Goal: Transaction & Acquisition: Purchase product/service

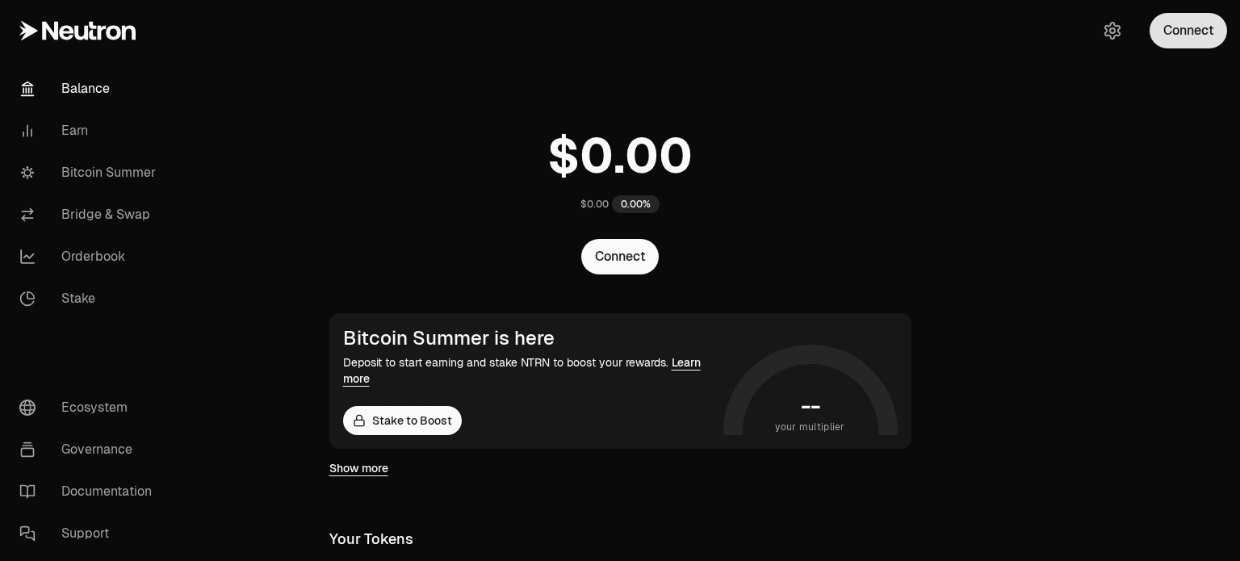
click at [1178, 31] on button "Connect" at bounding box center [1187, 31] width 77 height 36
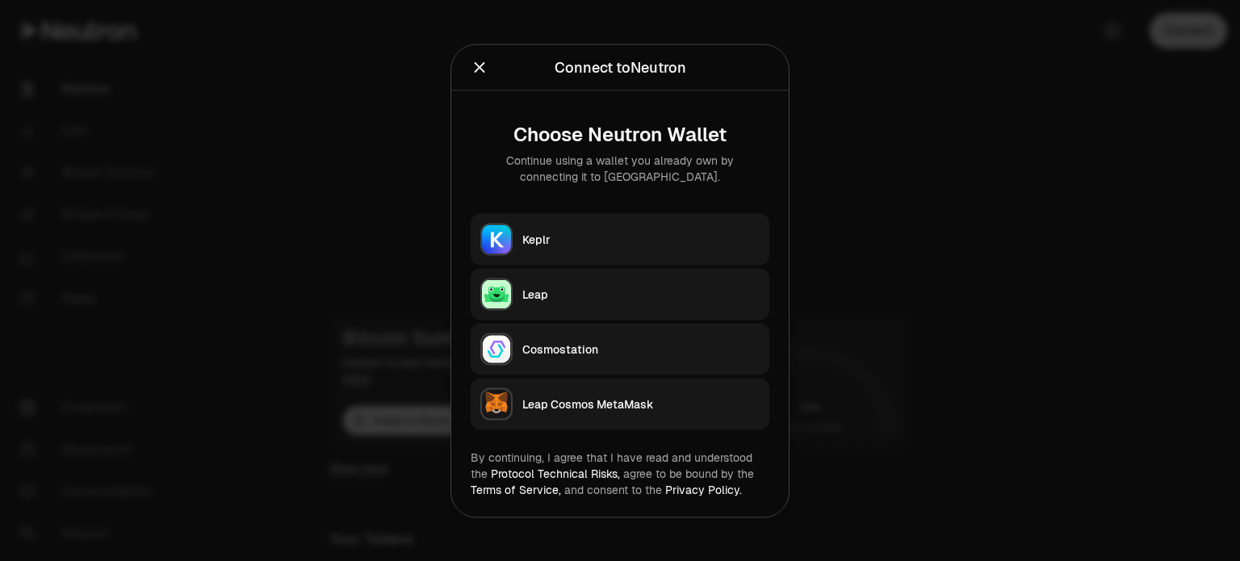
click at [634, 236] on div "Keplr" at bounding box center [640, 239] width 237 height 16
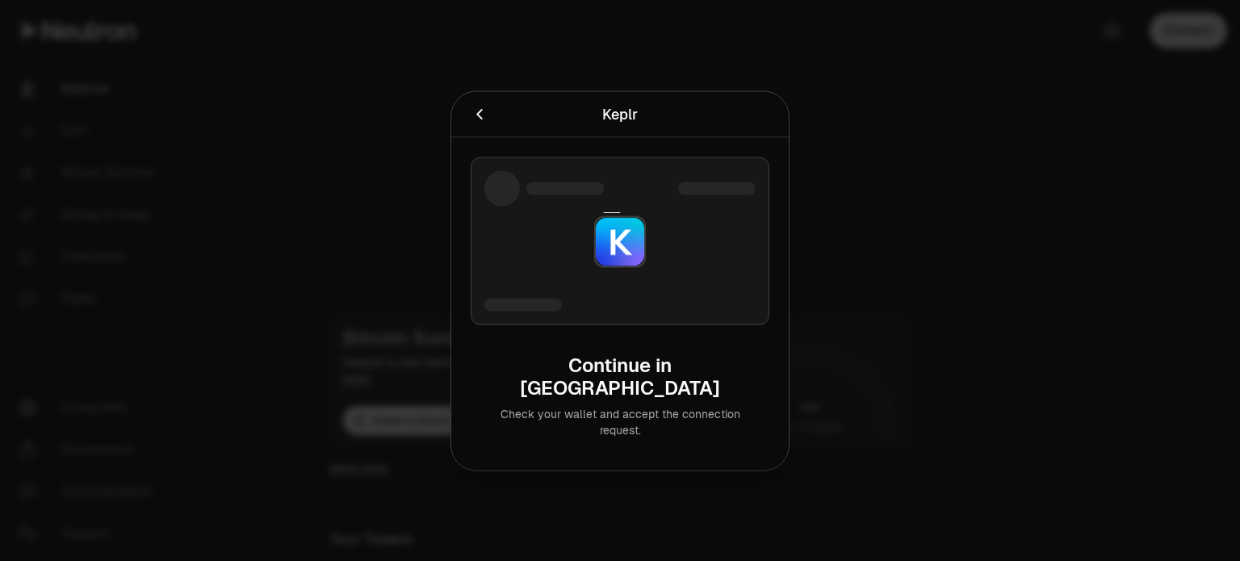
click at [686, 261] on div at bounding box center [619, 241] width 299 height 168
click at [484, 123] on icon "Cancel" at bounding box center [479, 114] width 18 height 18
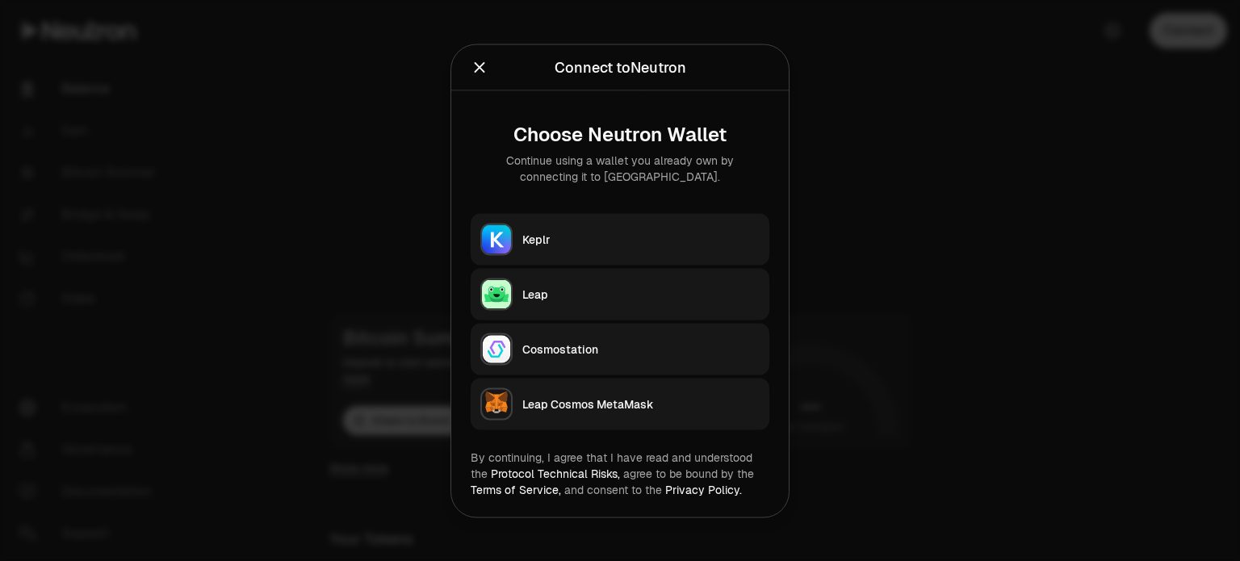
click at [607, 246] on div "Keplr" at bounding box center [640, 239] width 237 height 16
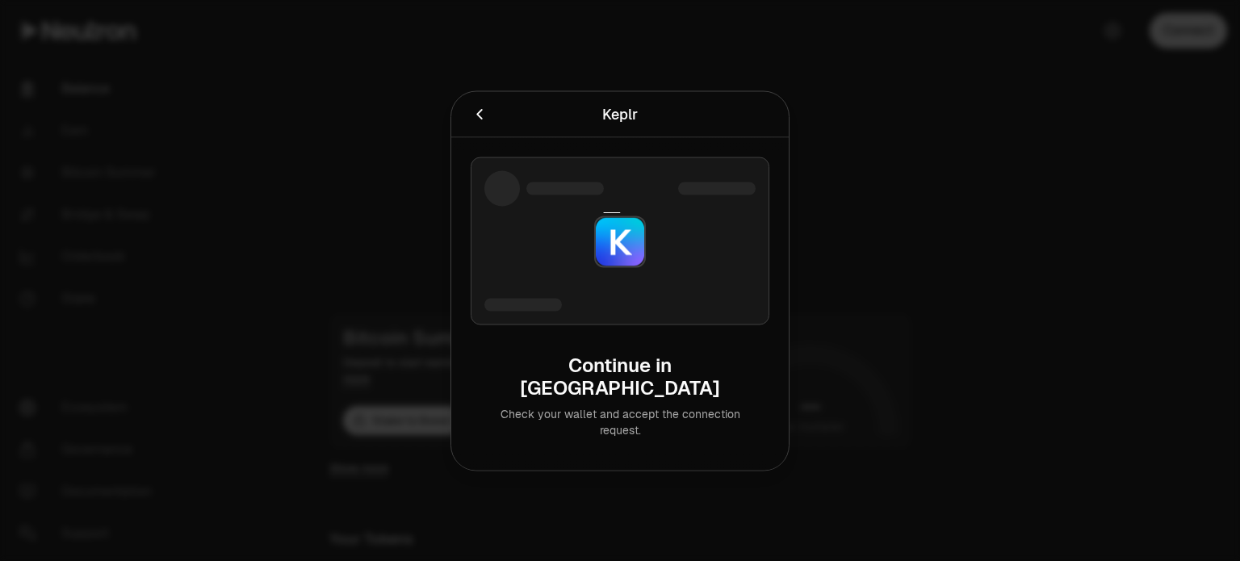
click at [476, 123] on icon "Cancel" at bounding box center [479, 114] width 18 height 18
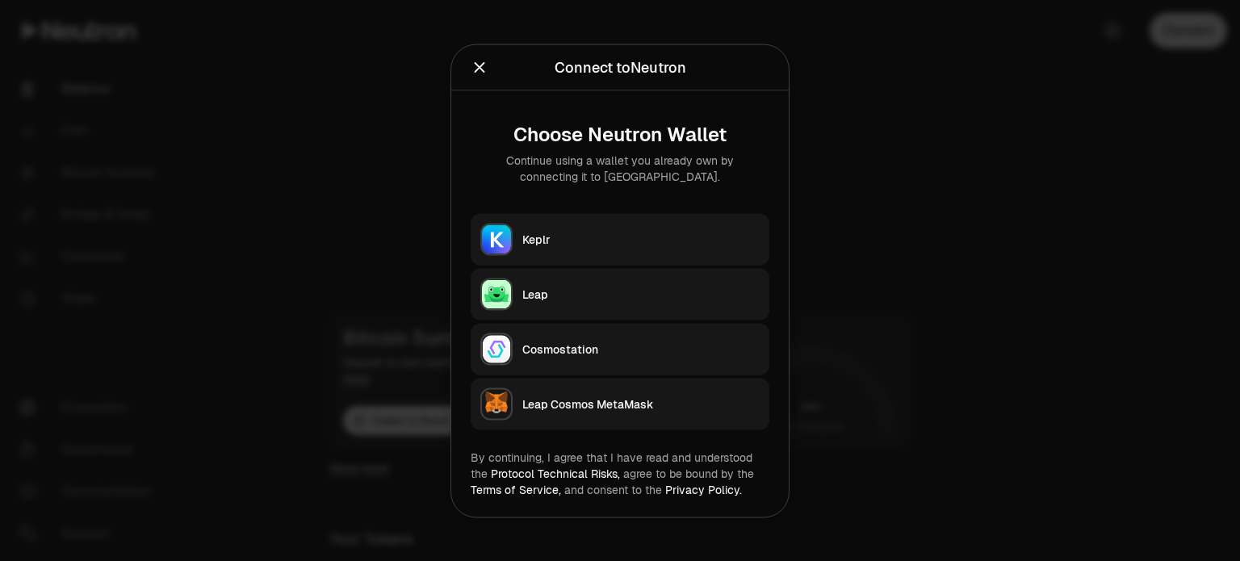
click at [985, 183] on div at bounding box center [620, 280] width 1240 height 561
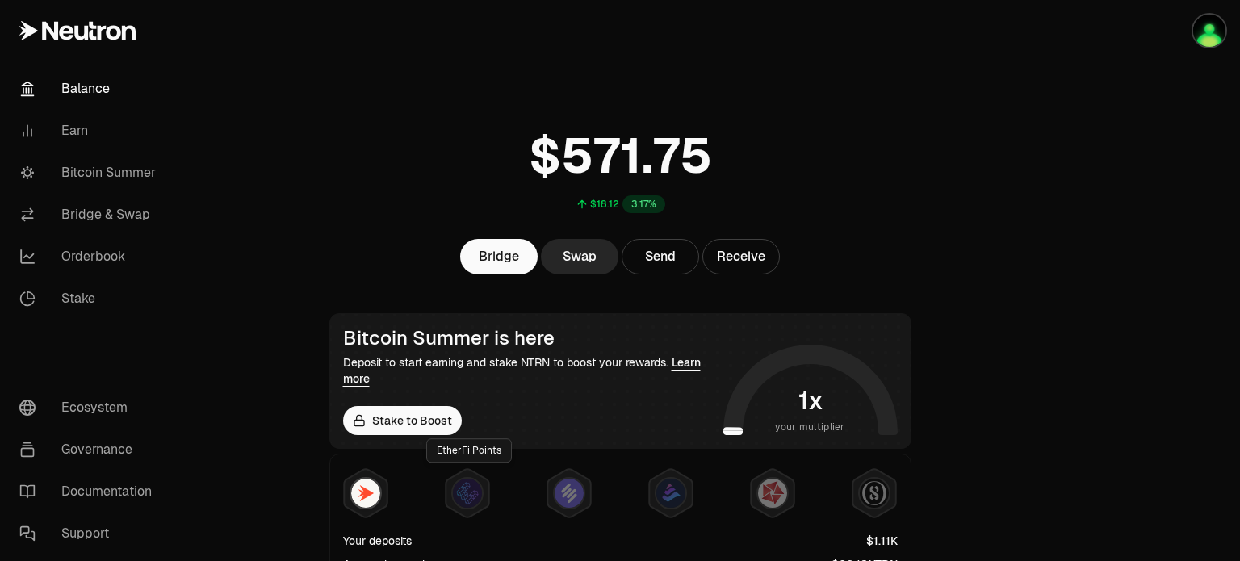
click at [1044, 257] on main "$18.12 3.17% Bridge Swap Send Receive Bitcoin Summer is here Deposit to start e…" at bounding box center [710, 548] width 1059 height 1097
click at [1206, 31] on img "button" at bounding box center [1209, 31] width 32 height 32
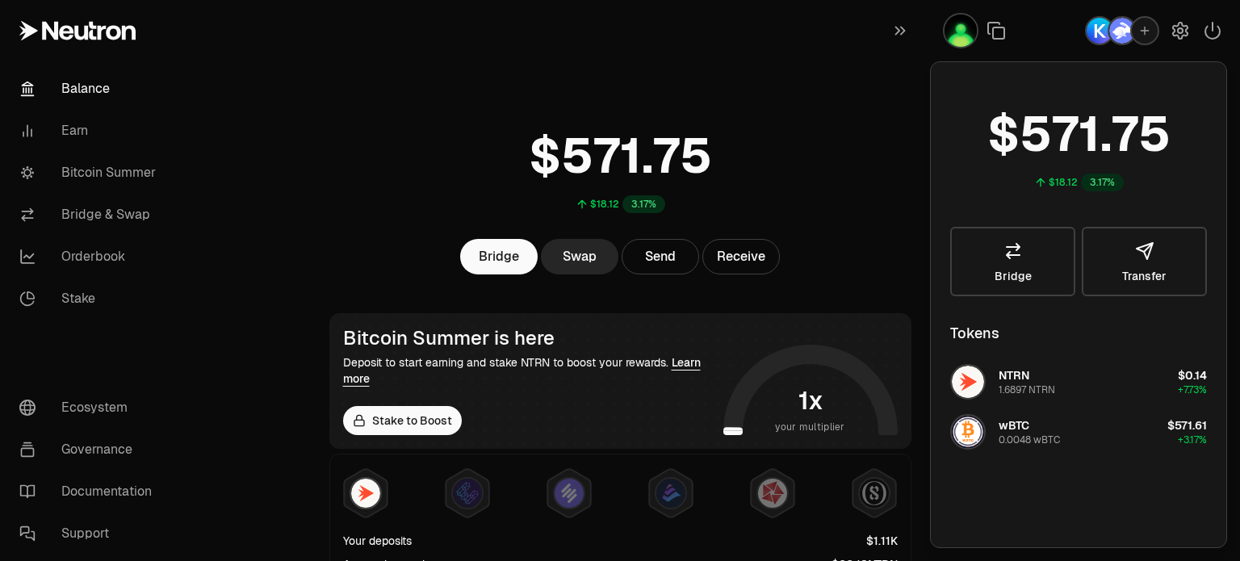
click at [849, 177] on div "$18.12 3.17%" at bounding box center [620, 166] width 621 height 126
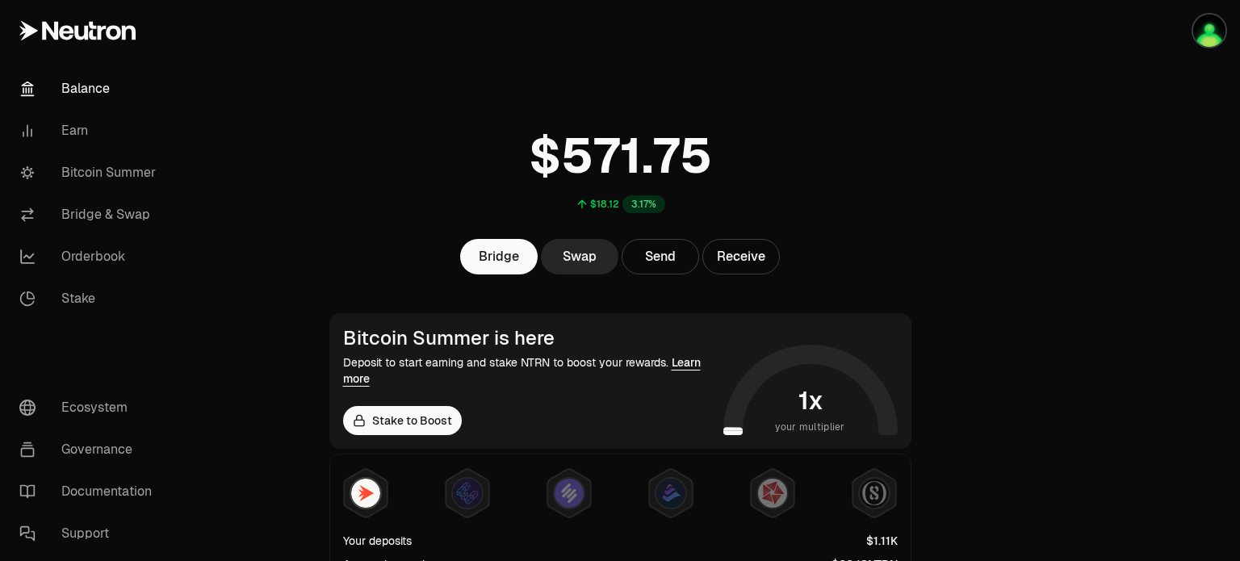
drag, startPoint x: 100, startPoint y: 216, endPoint x: 366, endPoint y: 172, distance: 269.2
click at [100, 216] on link "Bridge & Swap" at bounding box center [90, 215] width 168 height 42
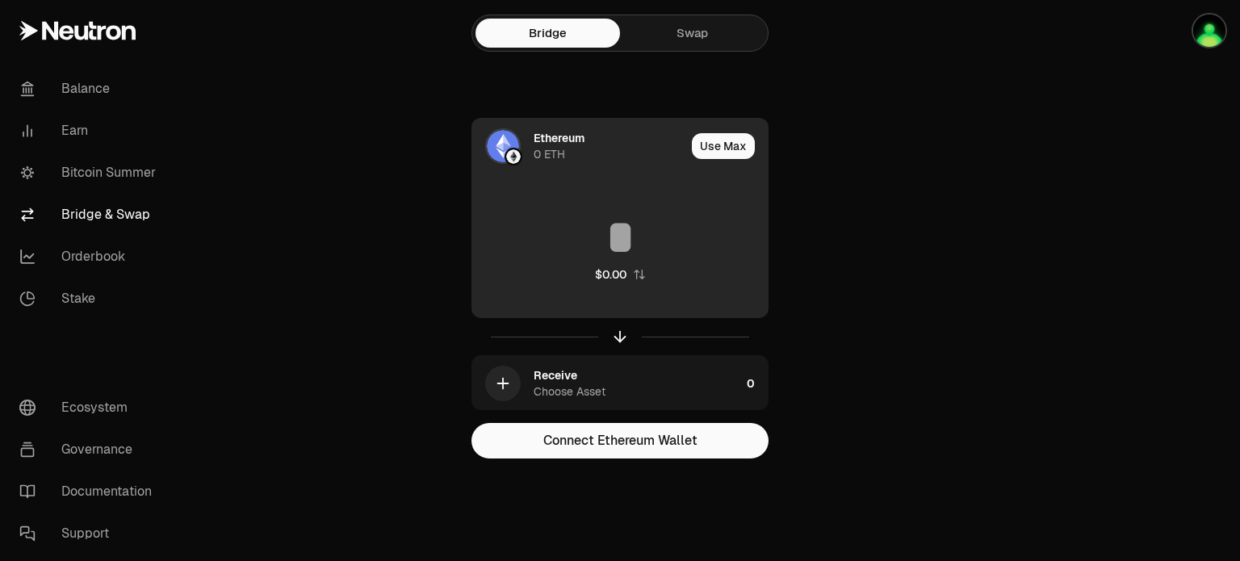
click at [568, 144] on div "Ethereum" at bounding box center [558, 138] width 51 height 16
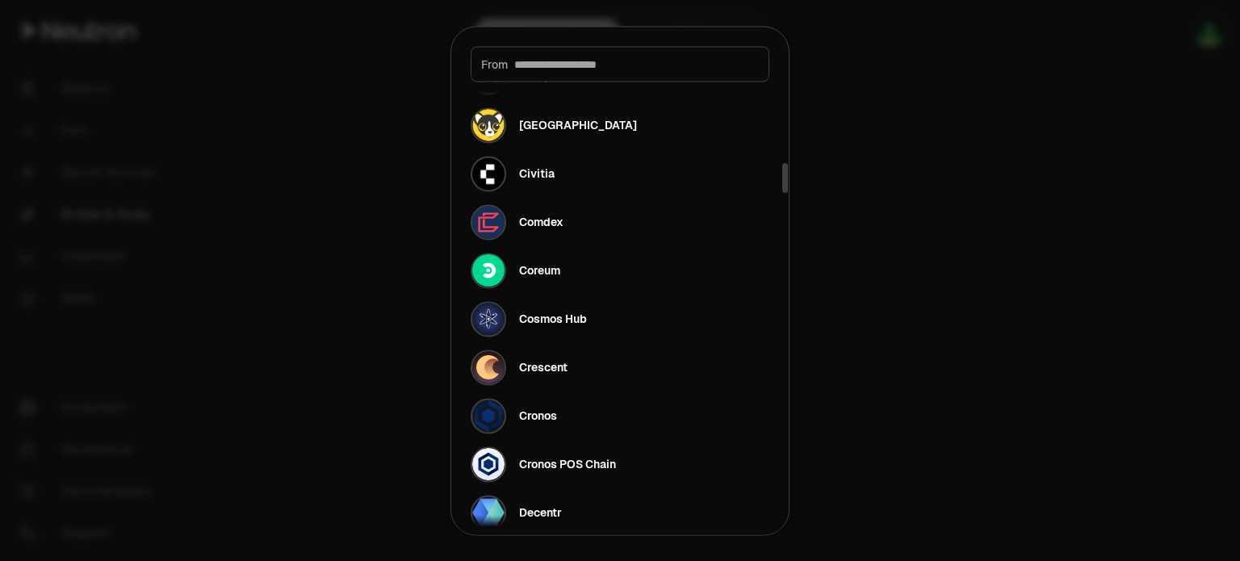
scroll to position [1614, 0]
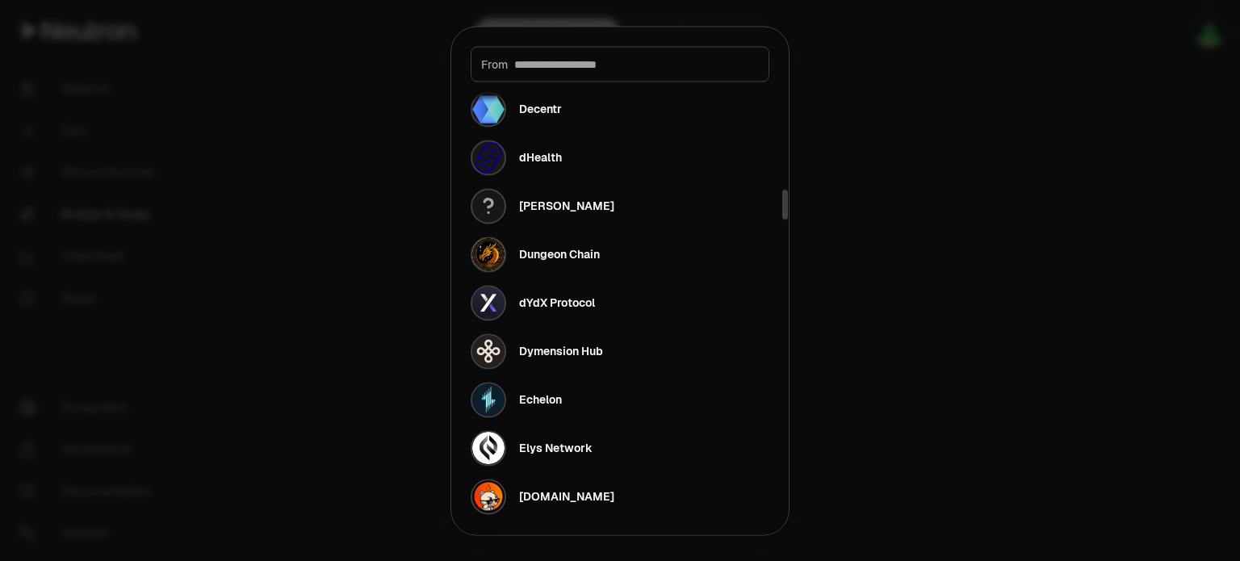
click at [638, 66] on input at bounding box center [636, 64] width 245 height 16
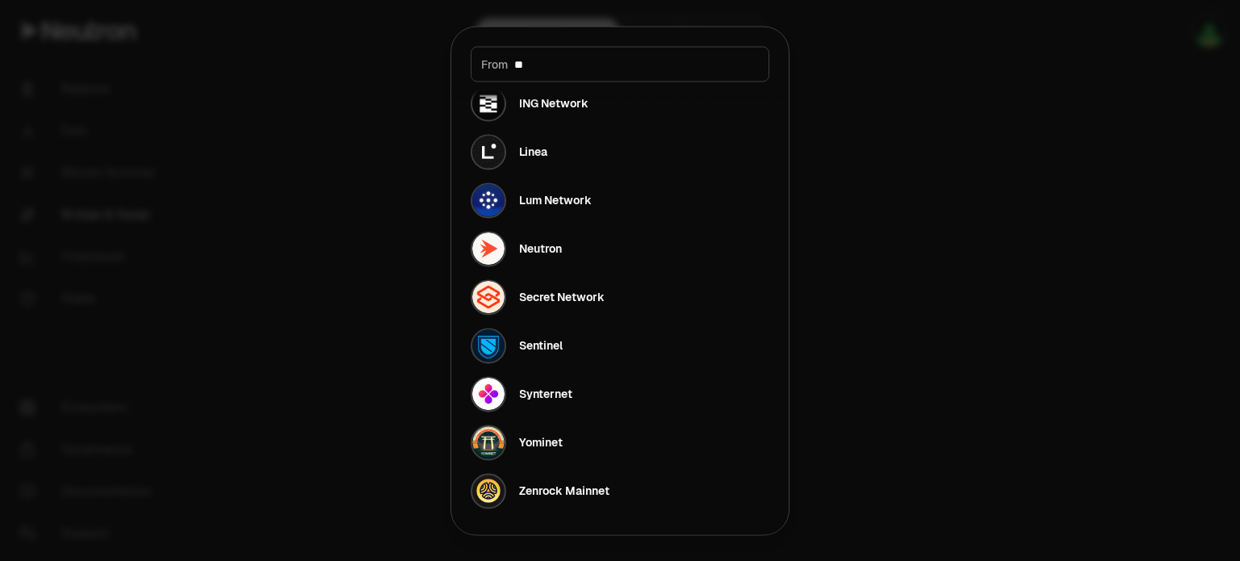
scroll to position [0, 0]
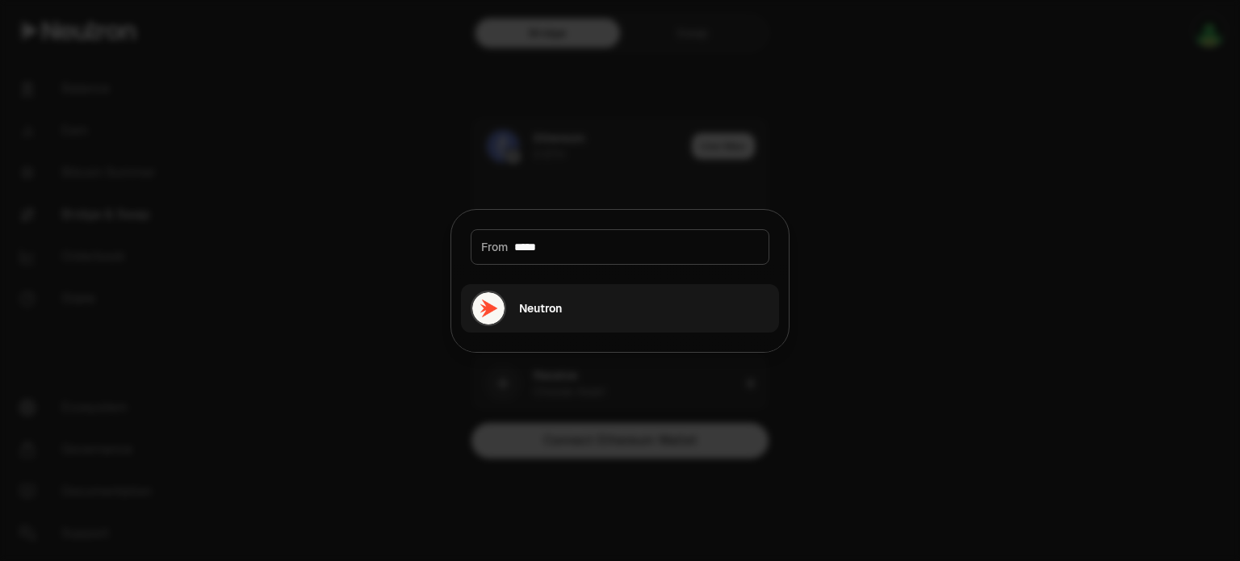
type input "*****"
click at [570, 316] on button "Neutron" at bounding box center [620, 308] width 318 height 48
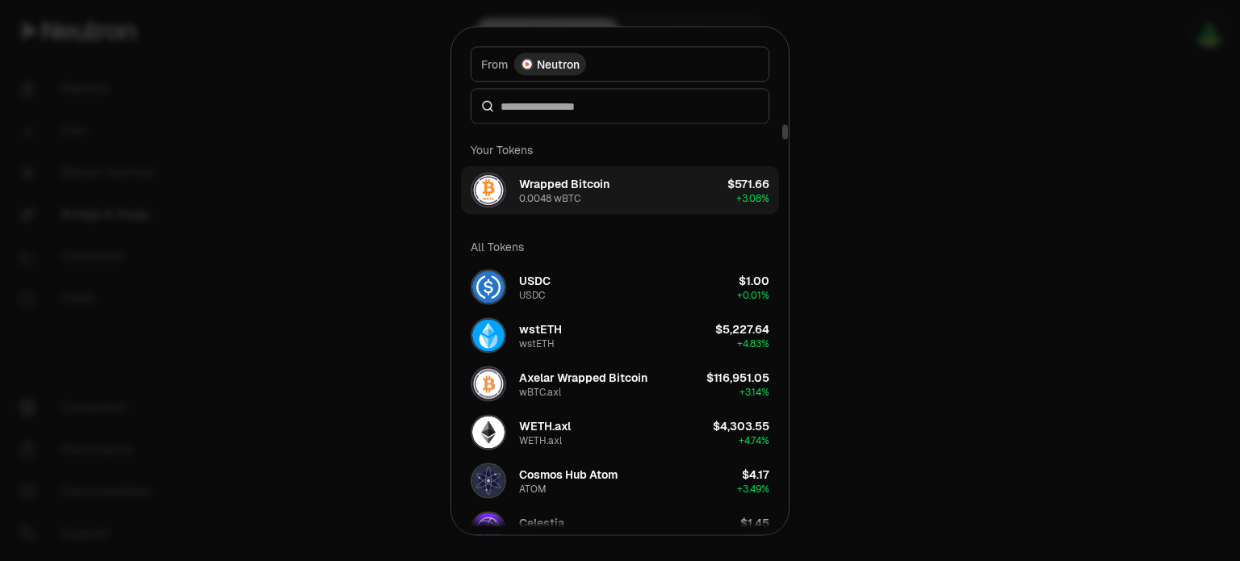
click at [591, 186] on div "Wrapped Bitcoin" at bounding box center [564, 183] width 90 height 16
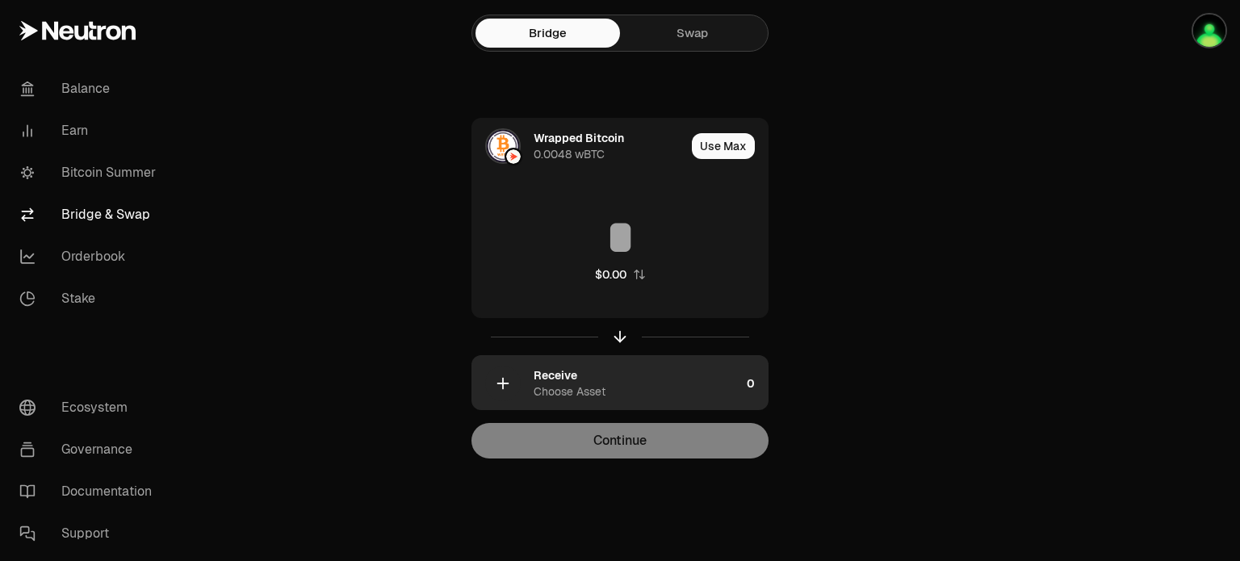
click at [591, 388] on div "Choose Asset" at bounding box center [569, 391] width 72 height 16
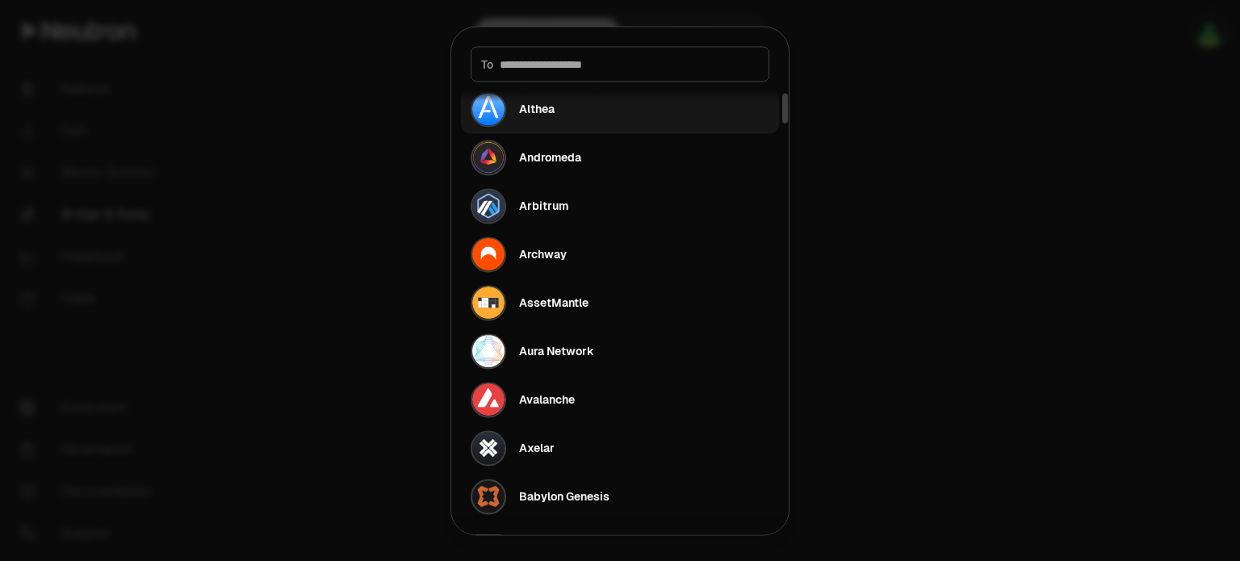
scroll to position [403, 0]
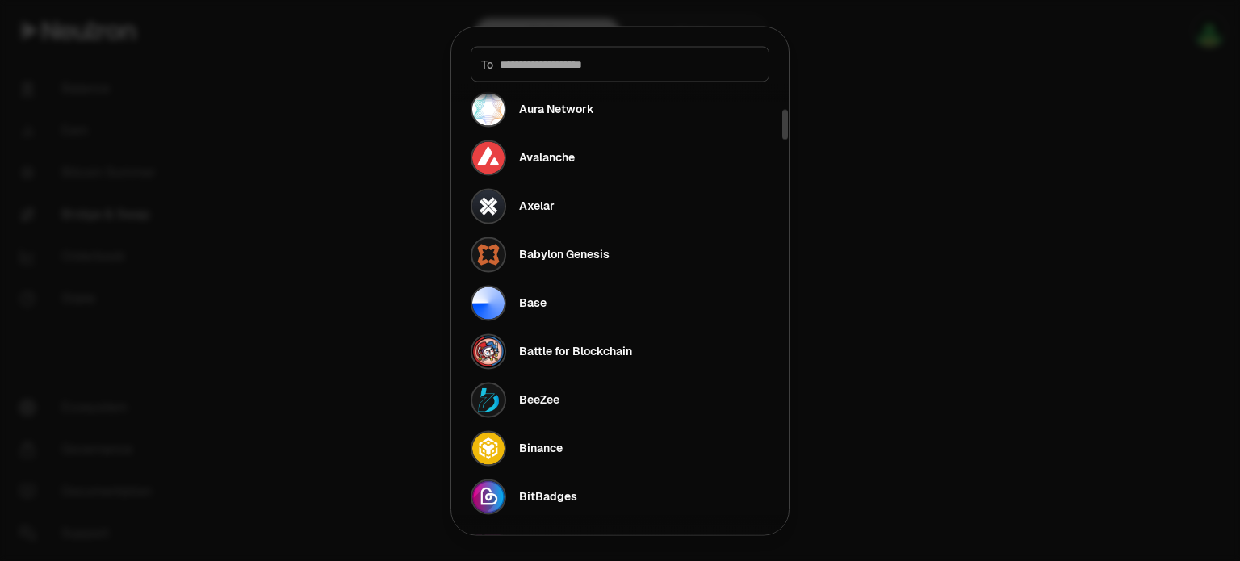
click at [619, 65] on input at bounding box center [629, 64] width 259 height 16
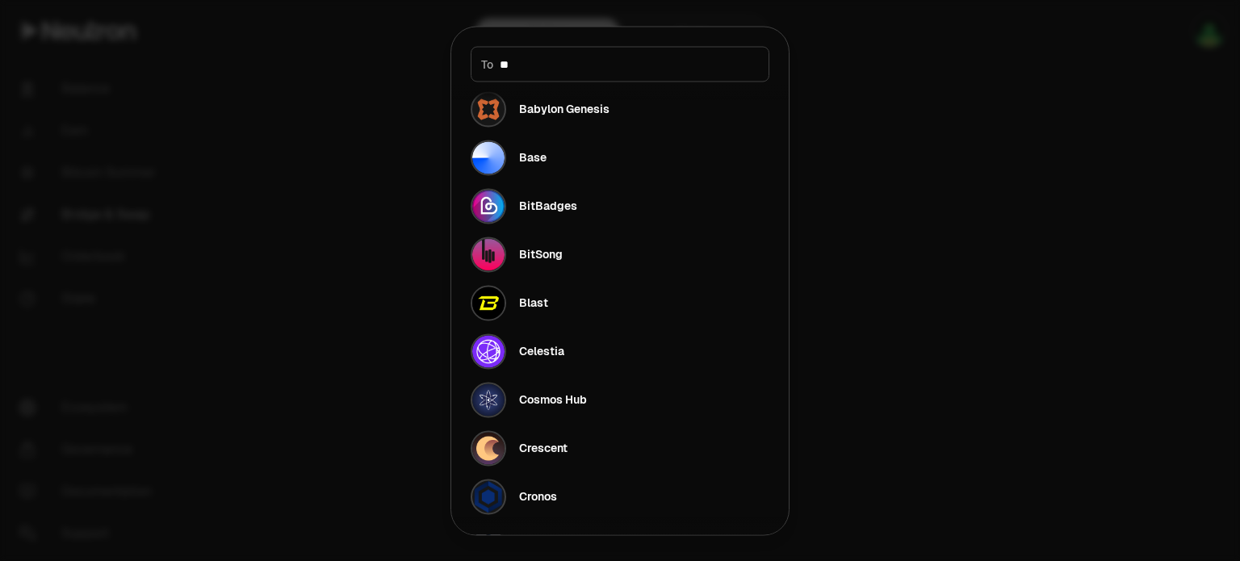
scroll to position [0, 0]
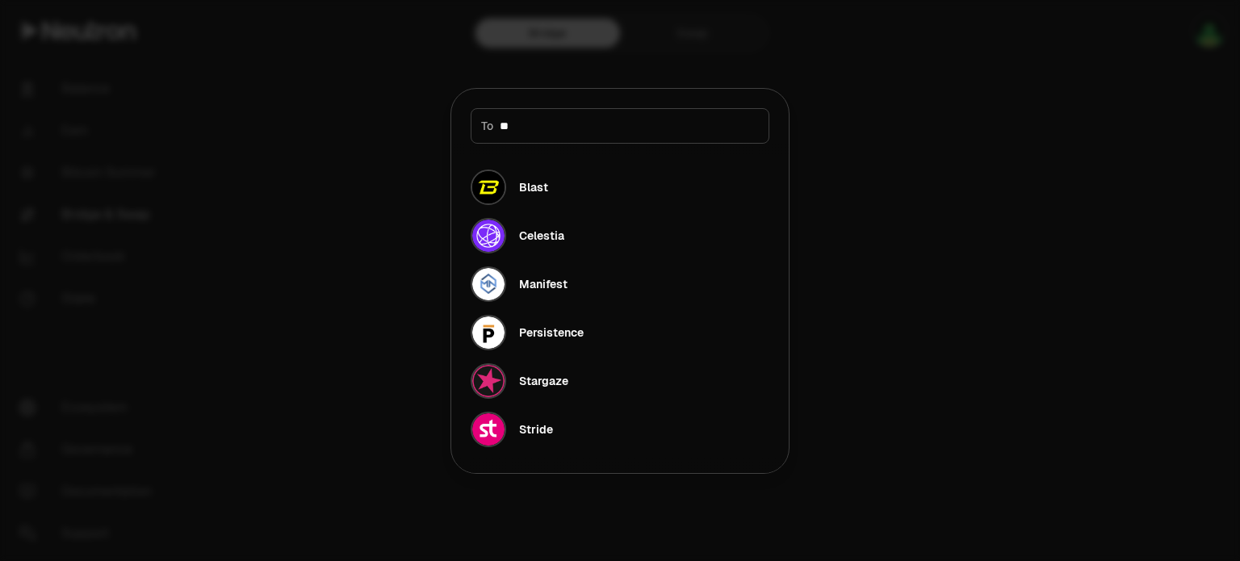
type input "*"
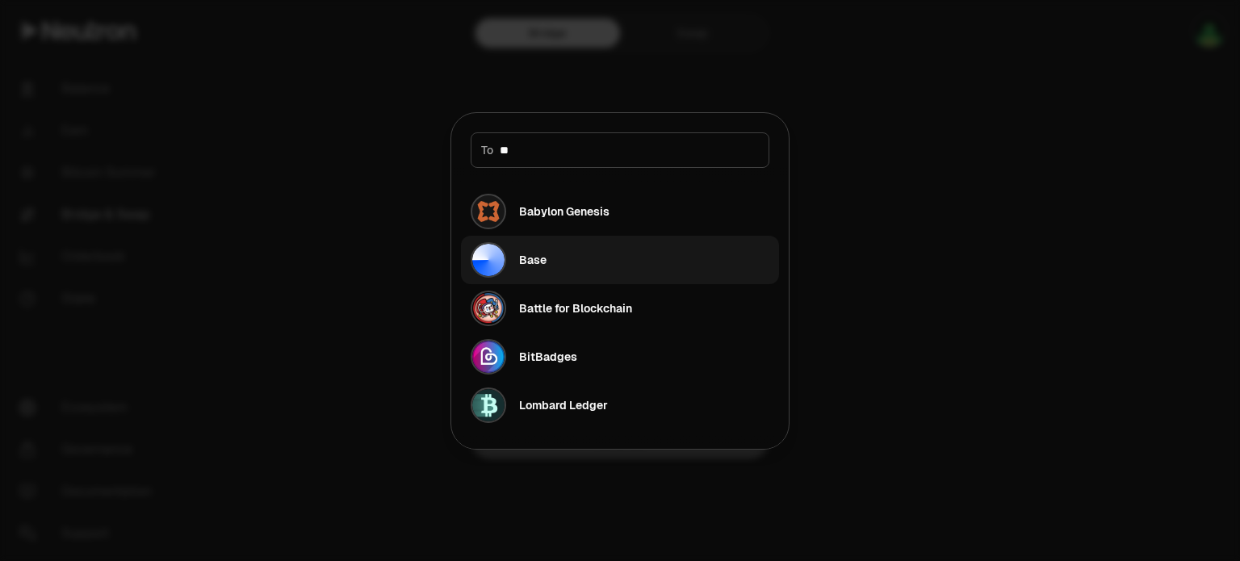
type input "**"
click at [550, 254] on button "Base" at bounding box center [620, 260] width 318 height 48
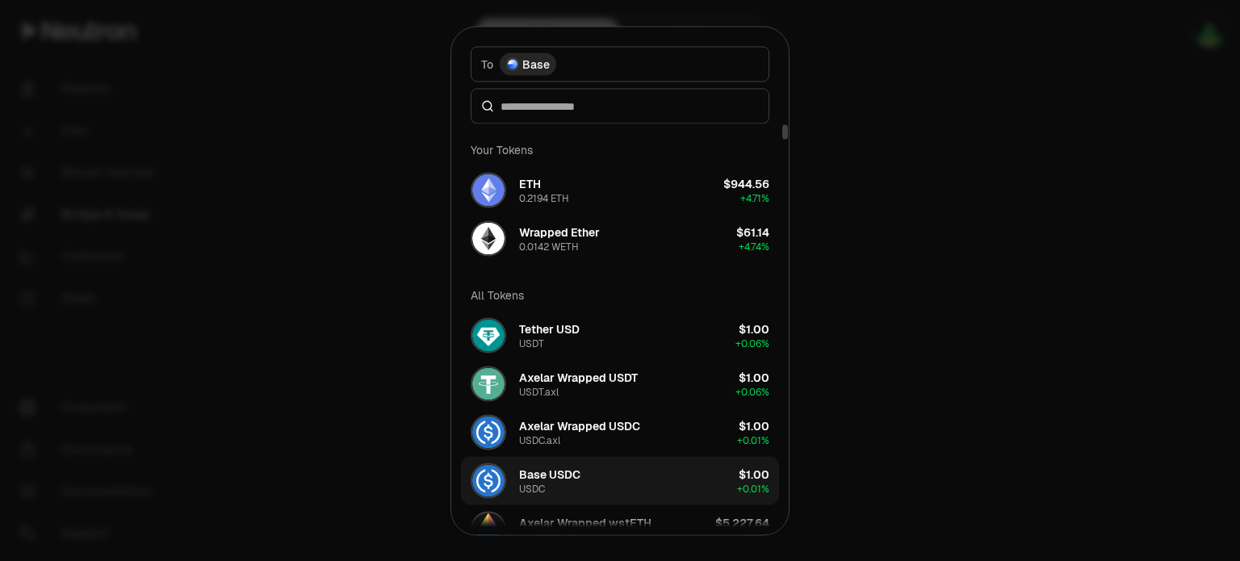
click at [625, 472] on button "Base USDC USDC $1.00 + 0.01%" at bounding box center [620, 480] width 318 height 48
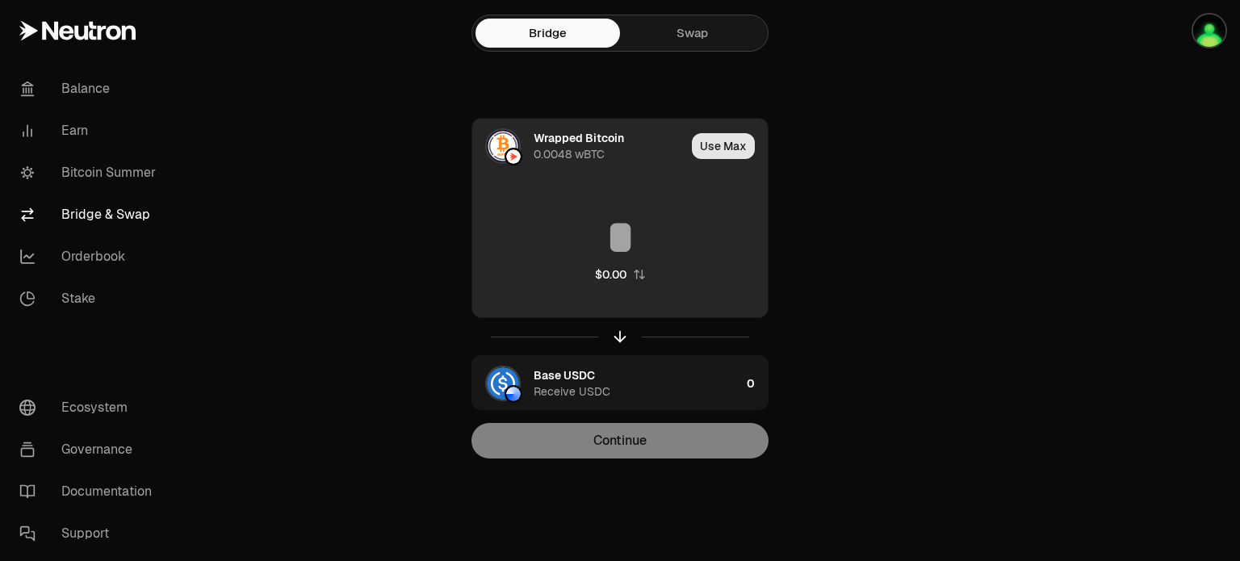
click at [713, 147] on button "Use Max" at bounding box center [723, 146] width 63 height 26
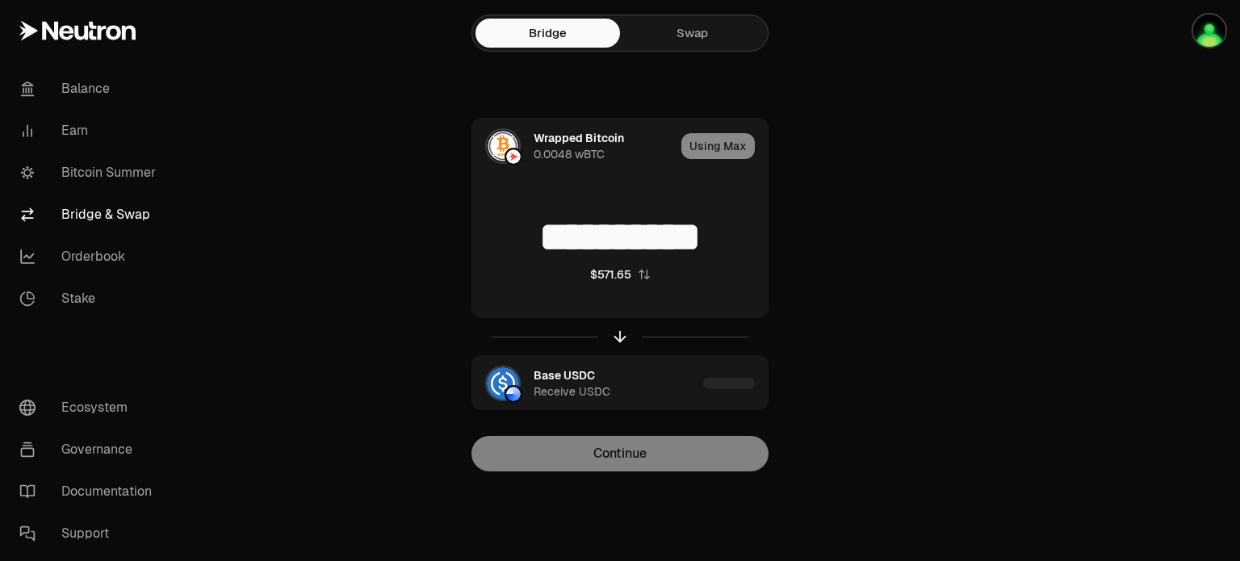
type input "**********"
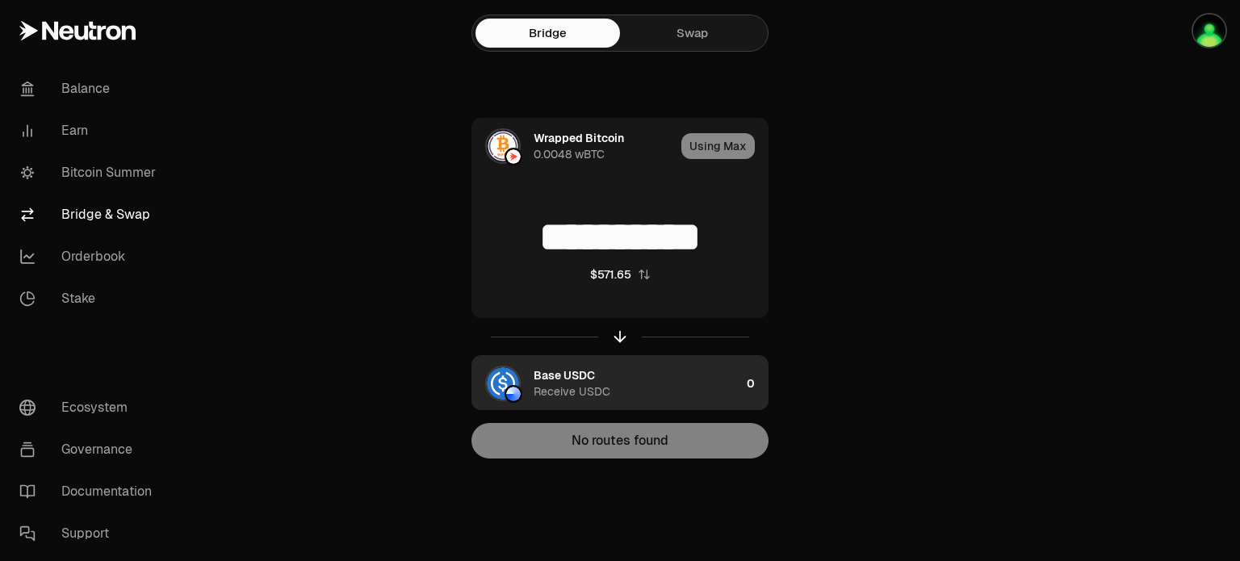
click at [664, 377] on div "Base USDC Receive USDC" at bounding box center [636, 383] width 207 height 32
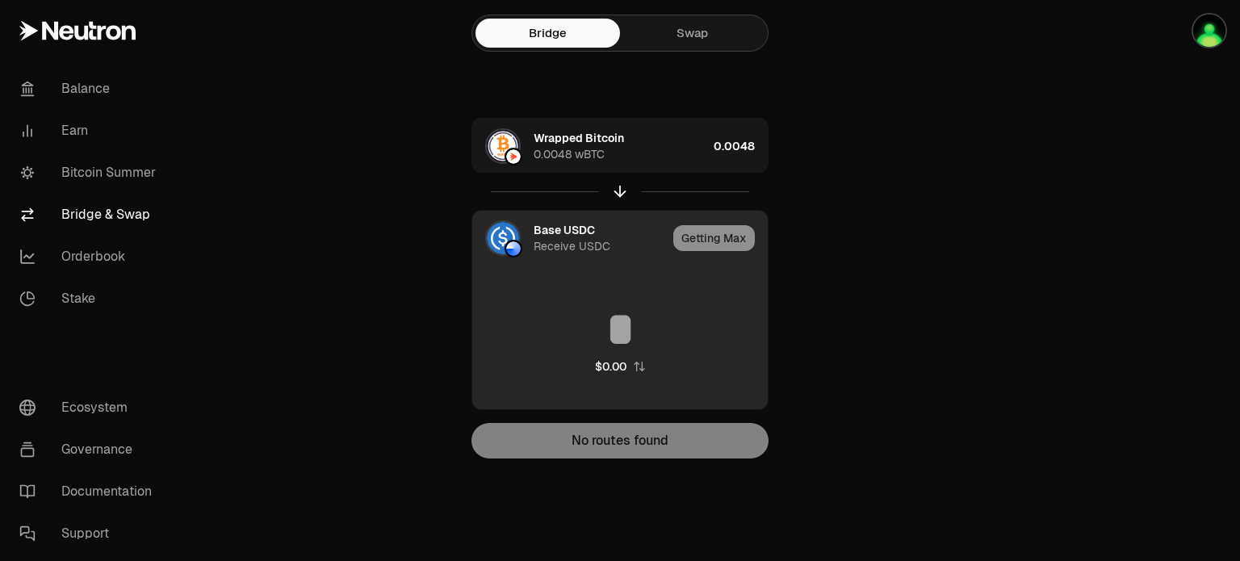
click at [571, 241] on div "Receive USDC" at bounding box center [571, 246] width 77 height 16
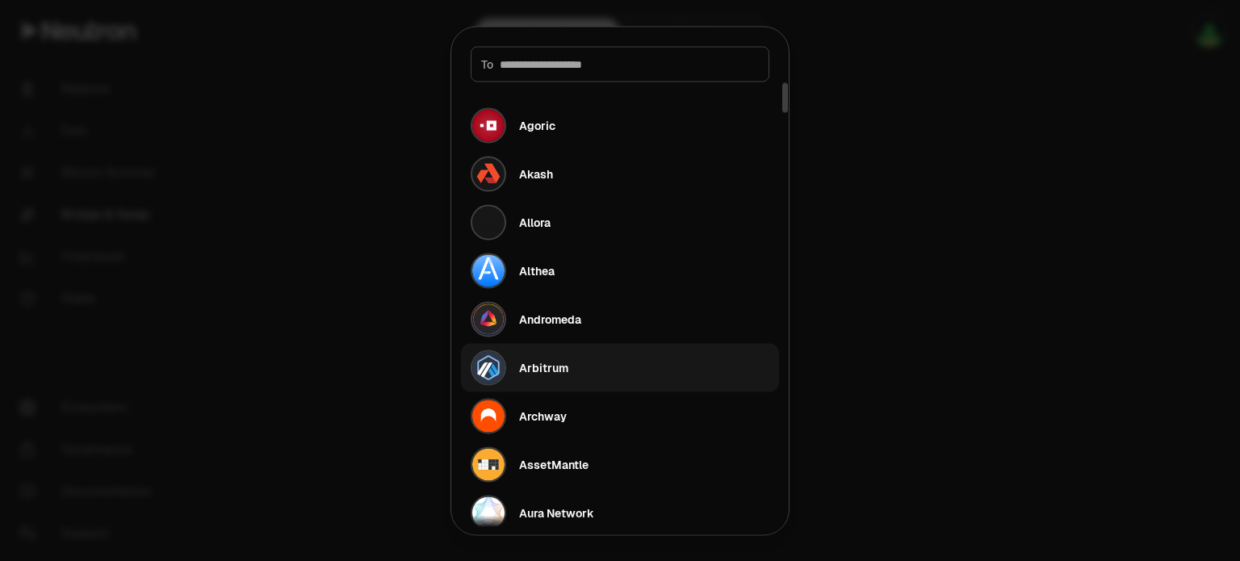
click at [556, 364] on div "Arbitrum" at bounding box center [543, 367] width 49 height 16
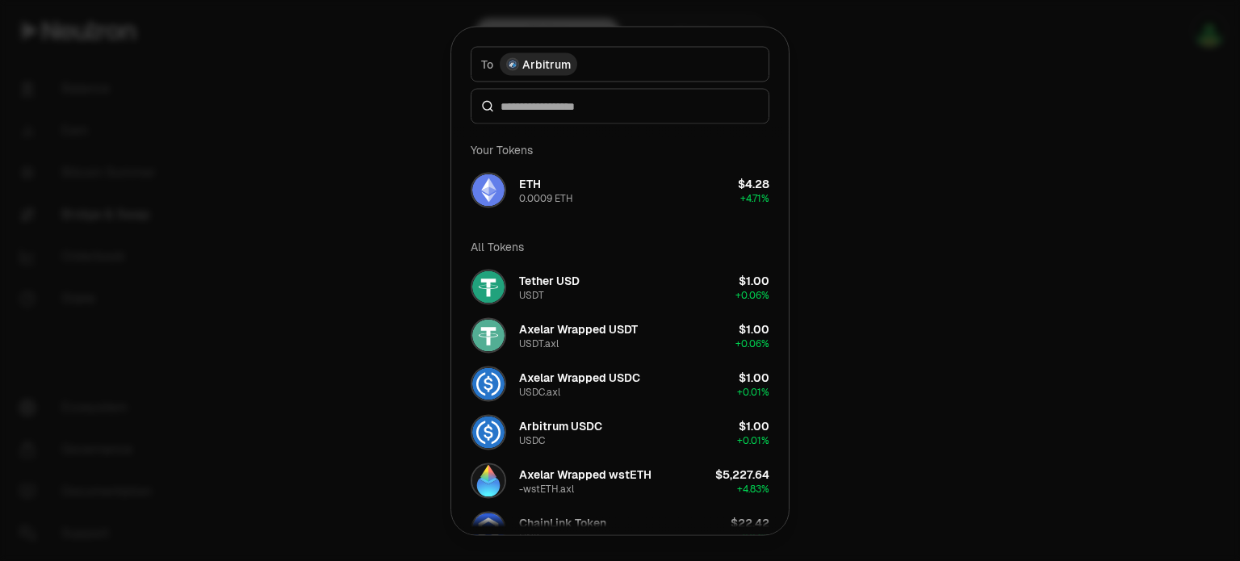
drag, startPoint x: 1152, startPoint y: 86, endPoint x: 1118, endPoint y: 238, distance: 155.3
click at [1152, 86] on div at bounding box center [620, 280] width 1240 height 561
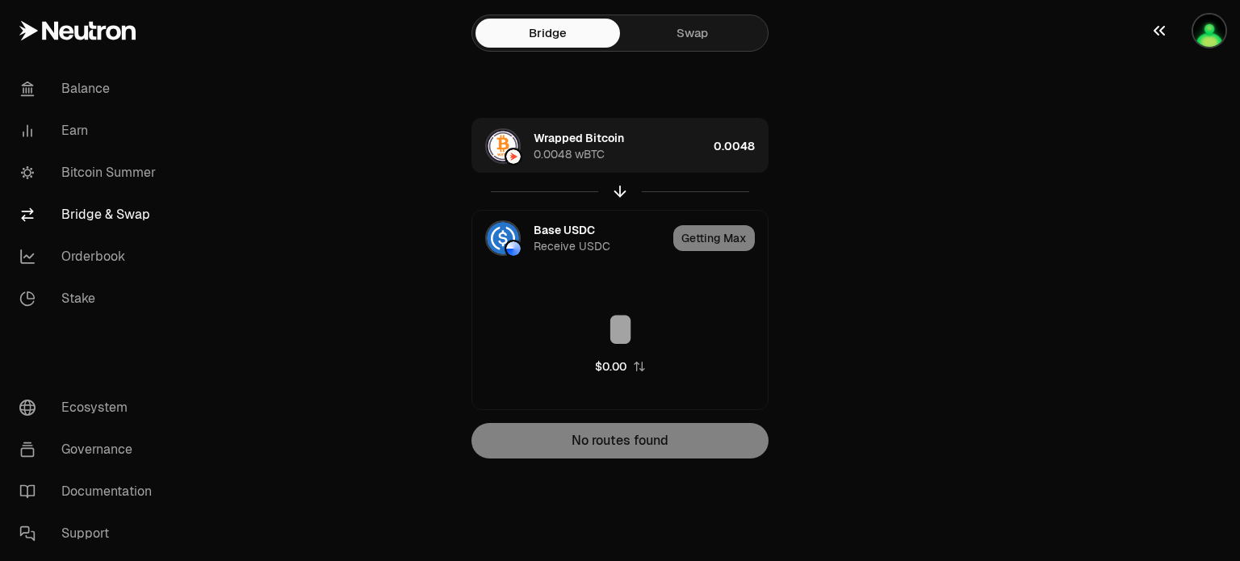
click at [1216, 32] on img "button" at bounding box center [1209, 31] width 32 height 32
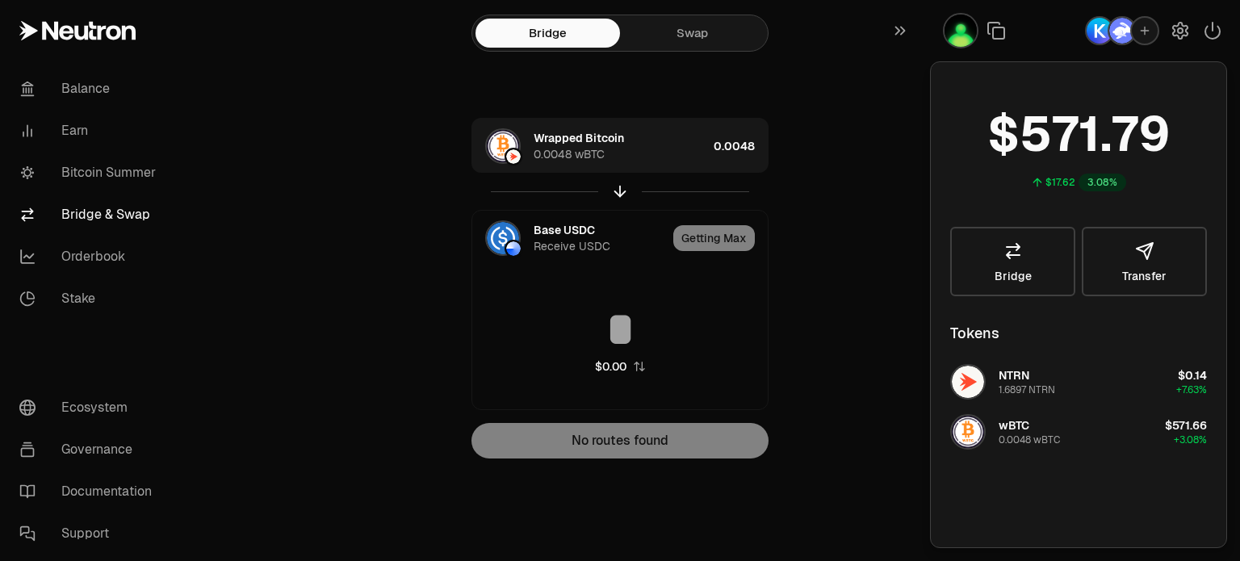
click at [898, 260] on div "Bridge Swap Wrapped Bitcoin 0.0048 wBTC 0.0048 Base USDC Receive USDC Getting M…" at bounding box center [619, 261] width 581 height 523
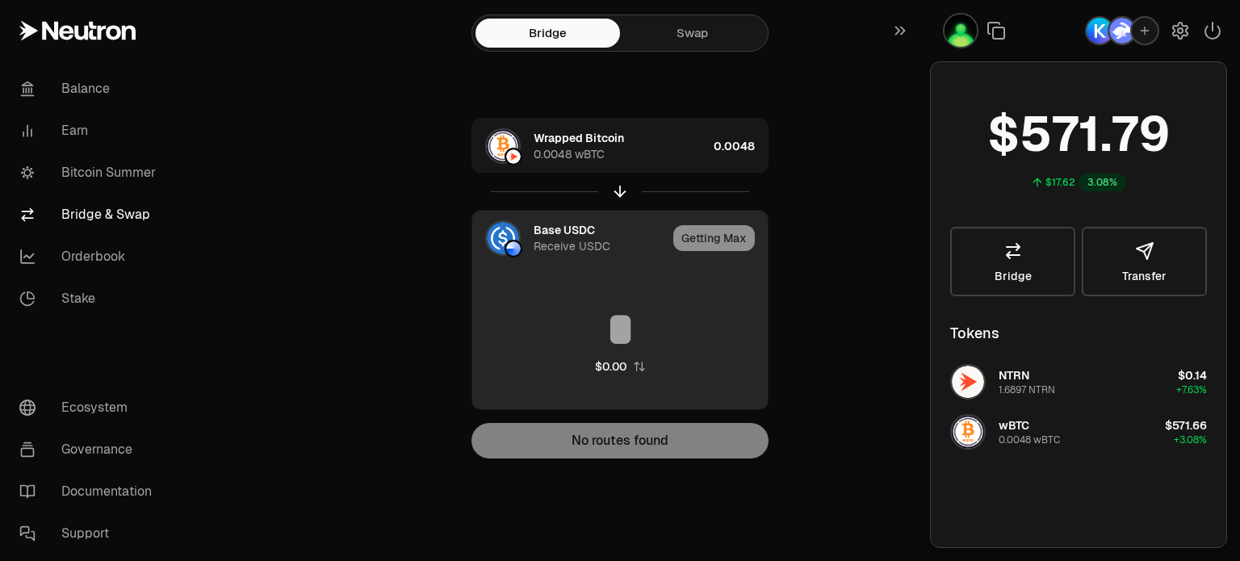
click at [510, 232] on img at bounding box center [503, 238] width 32 height 32
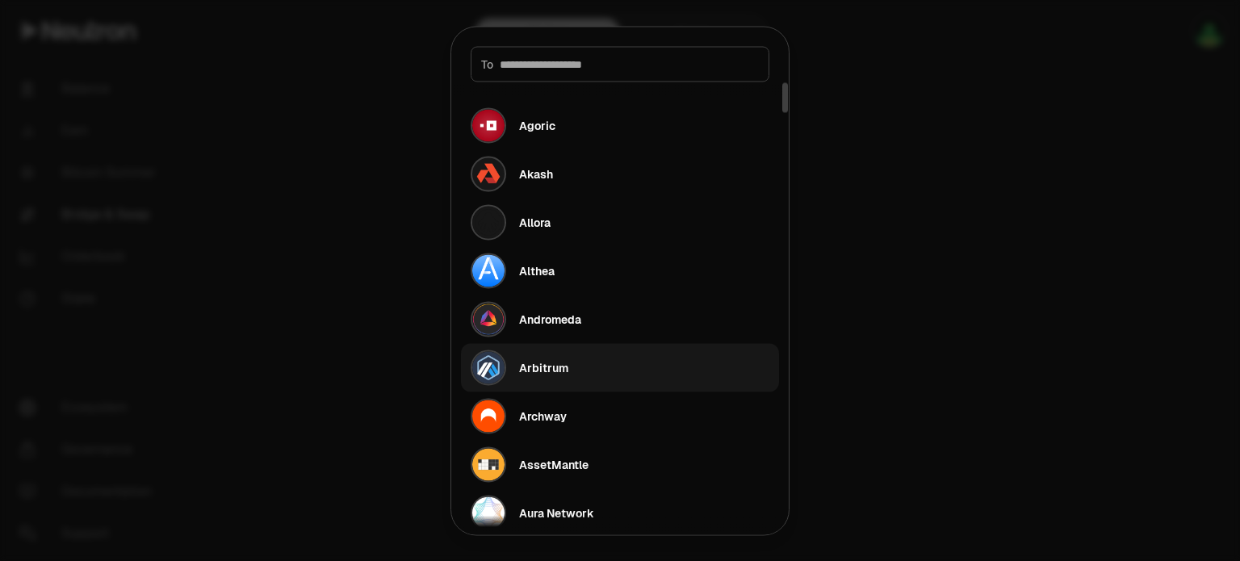
click at [575, 366] on button "Arbitrum" at bounding box center [620, 367] width 318 height 48
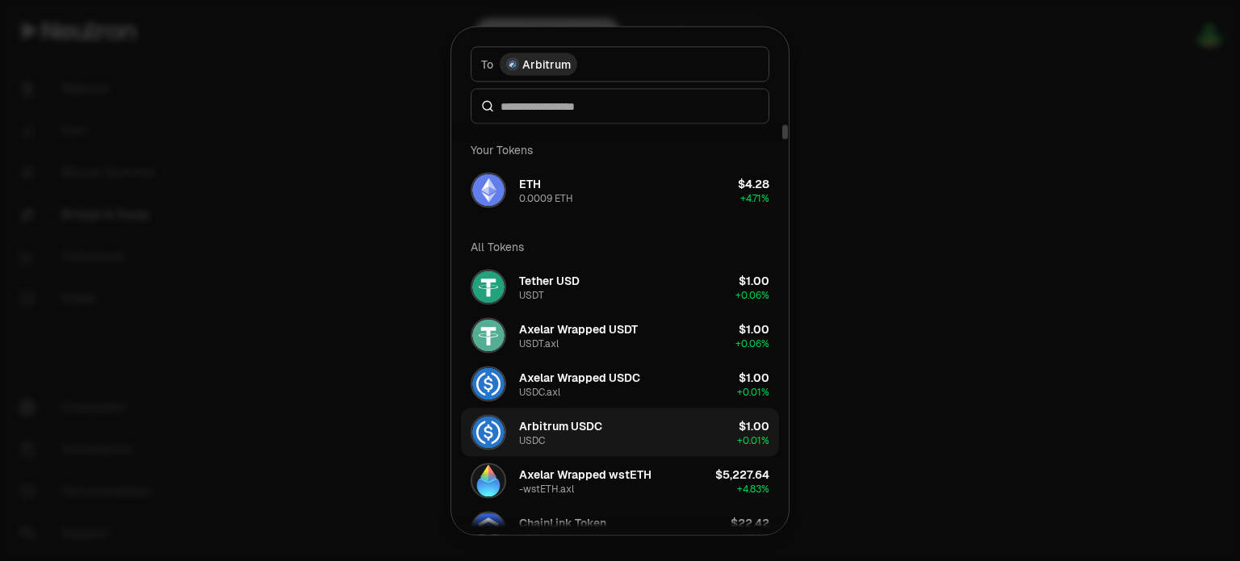
click at [632, 424] on button "Arbitrum USDC USDC $1.00 + 0.01%" at bounding box center [620, 432] width 318 height 48
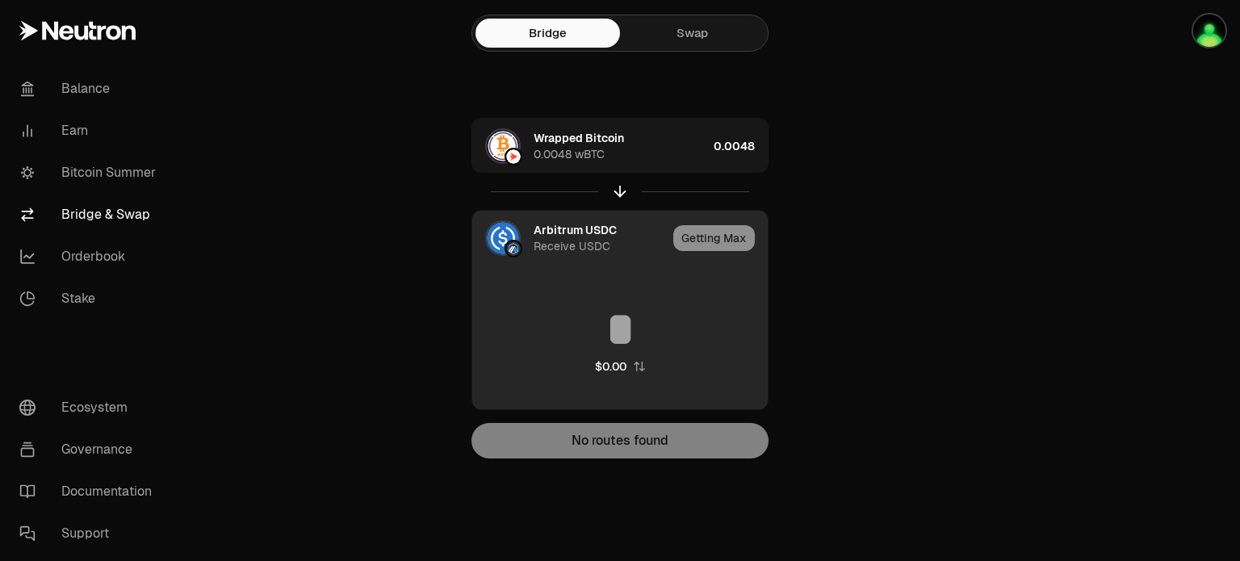
click at [544, 231] on div "Arbitrum USDC" at bounding box center [574, 230] width 83 height 16
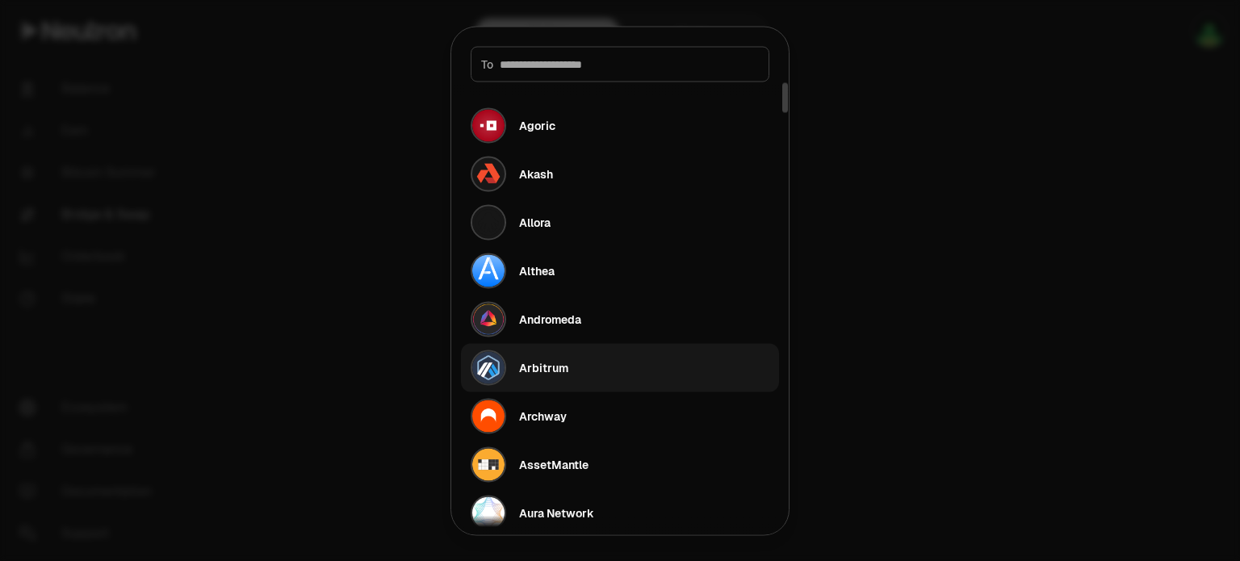
click at [576, 360] on button "Arbitrum" at bounding box center [620, 367] width 318 height 48
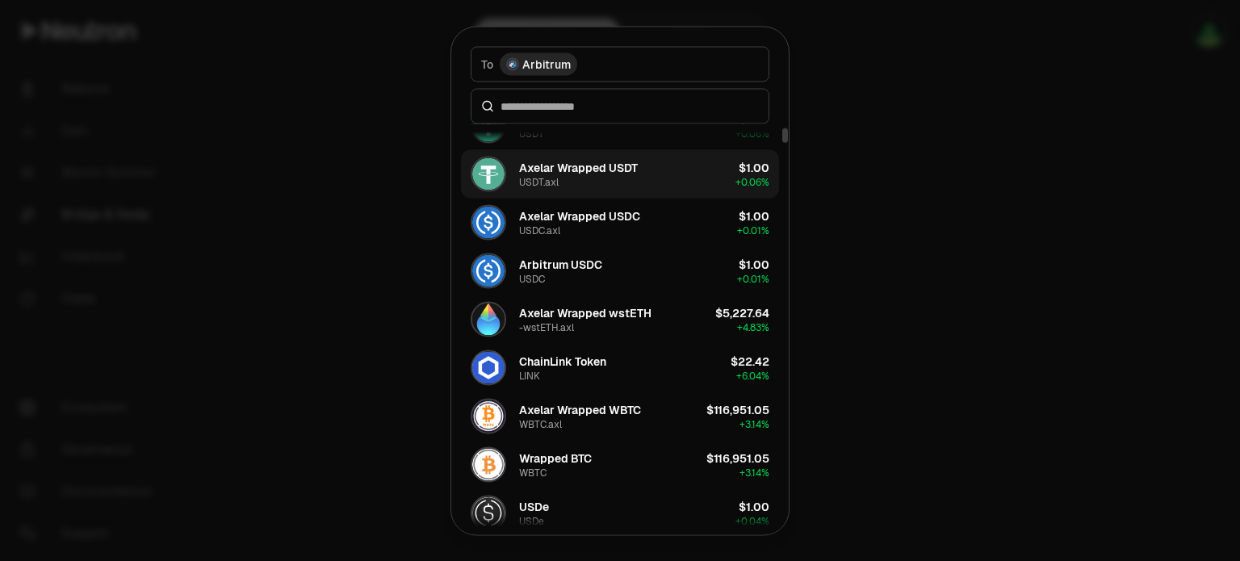
scroll to position [242, 0]
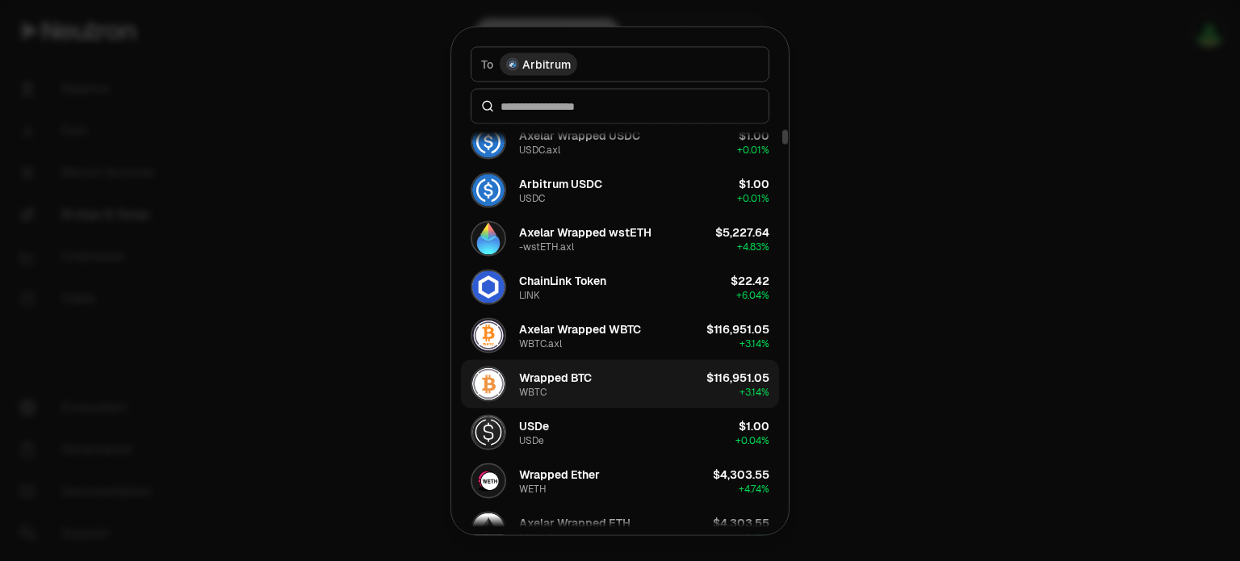
click at [610, 370] on button "Wrapped BTC WBTC $116,951.05 + 3.14%" at bounding box center [620, 383] width 318 height 48
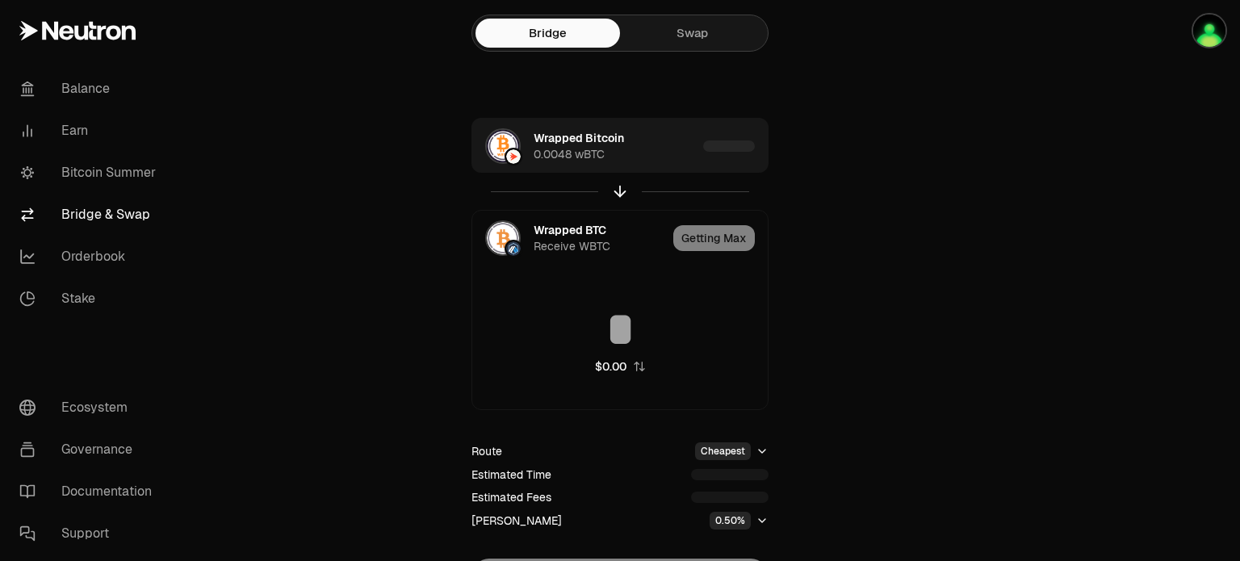
click at [1018, 286] on main "Bridge Swap Wrapped Bitcoin 0.0048 wBTC Wrapped BTC Receive WBTC Getting Max $0…" at bounding box center [710, 329] width 1059 height 659
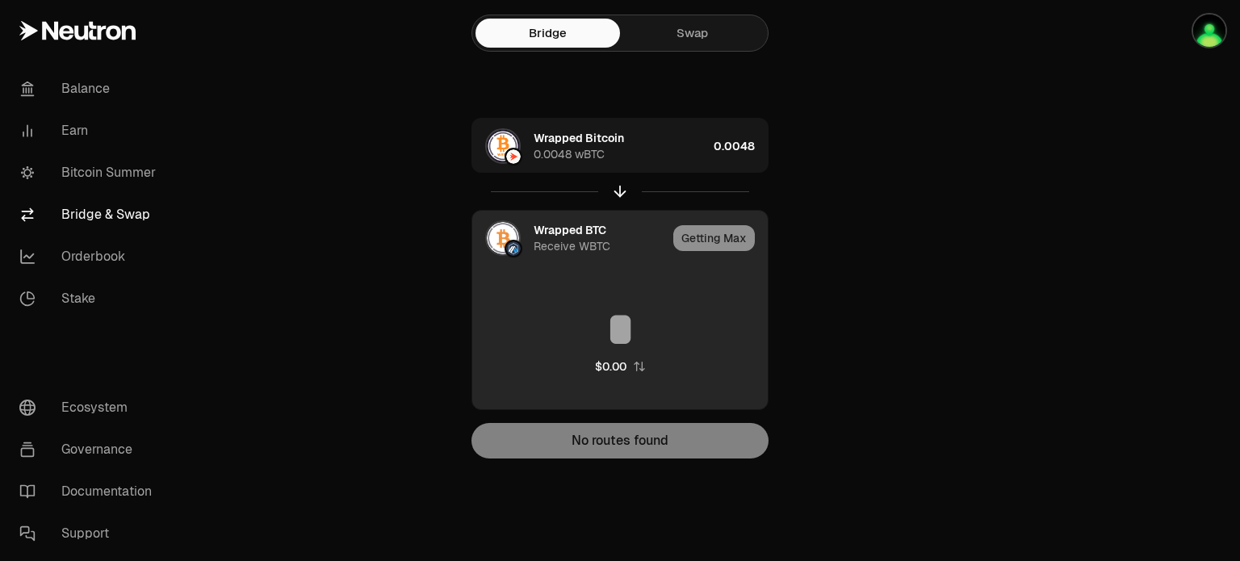
click at [581, 232] on div "Wrapped BTC" at bounding box center [569, 230] width 73 height 16
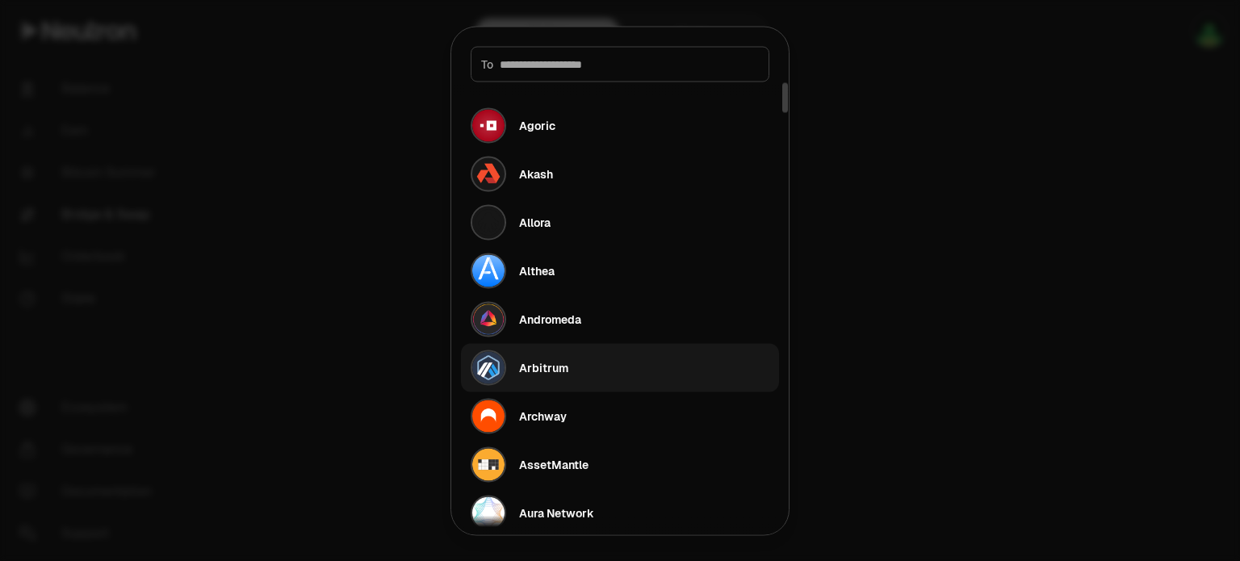
click at [564, 357] on div "Arbitrum" at bounding box center [519, 367] width 98 height 36
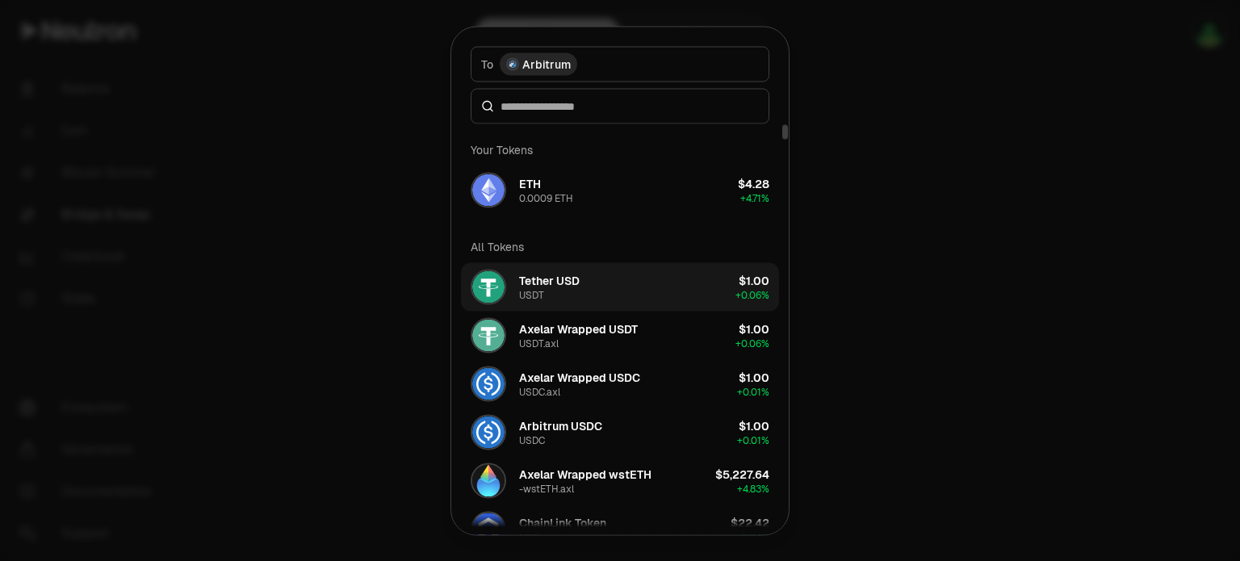
click at [996, 245] on div at bounding box center [620, 280] width 1240 height 561
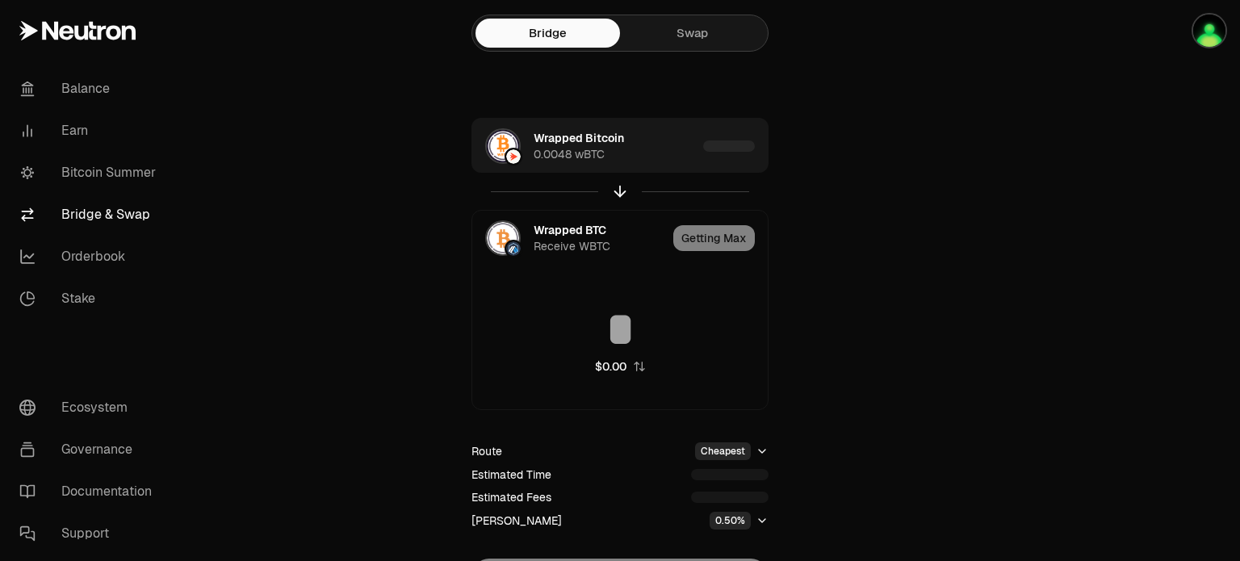
drag, startPoint x: 713, startPoint y: 27, endPoint x: 296, endPoint y: 228, distance: 463.4
click at [713, 27] on link "Swap" at bounding box center [692, 33] width 144 height 29
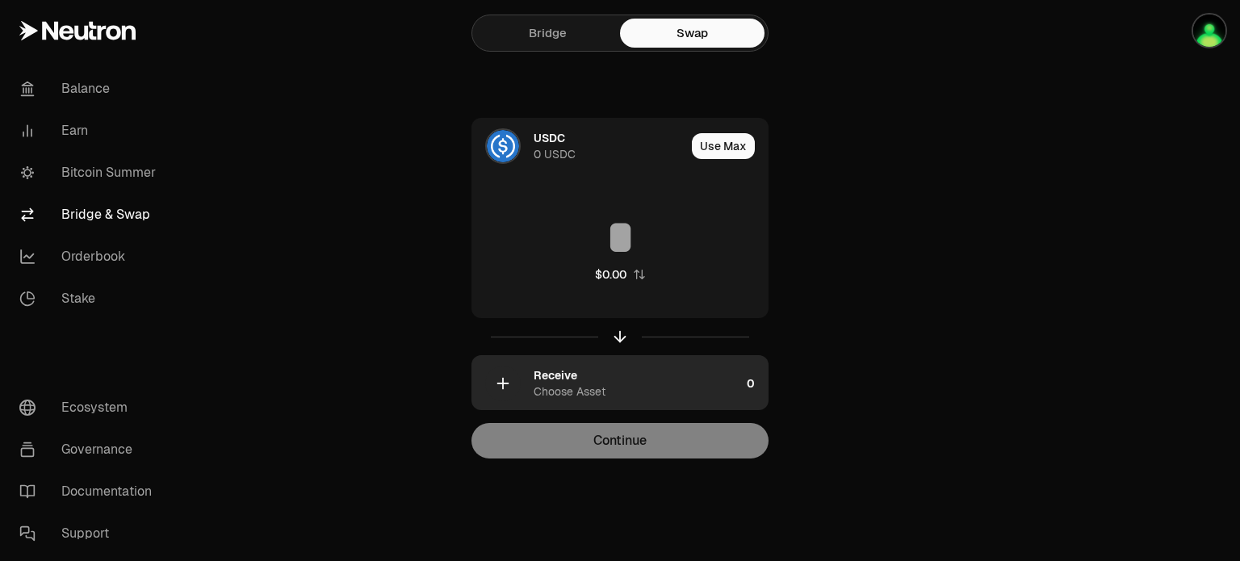
click at [555, 378] on div "Receive" at bounding box center [555, 375] width 44 height 16
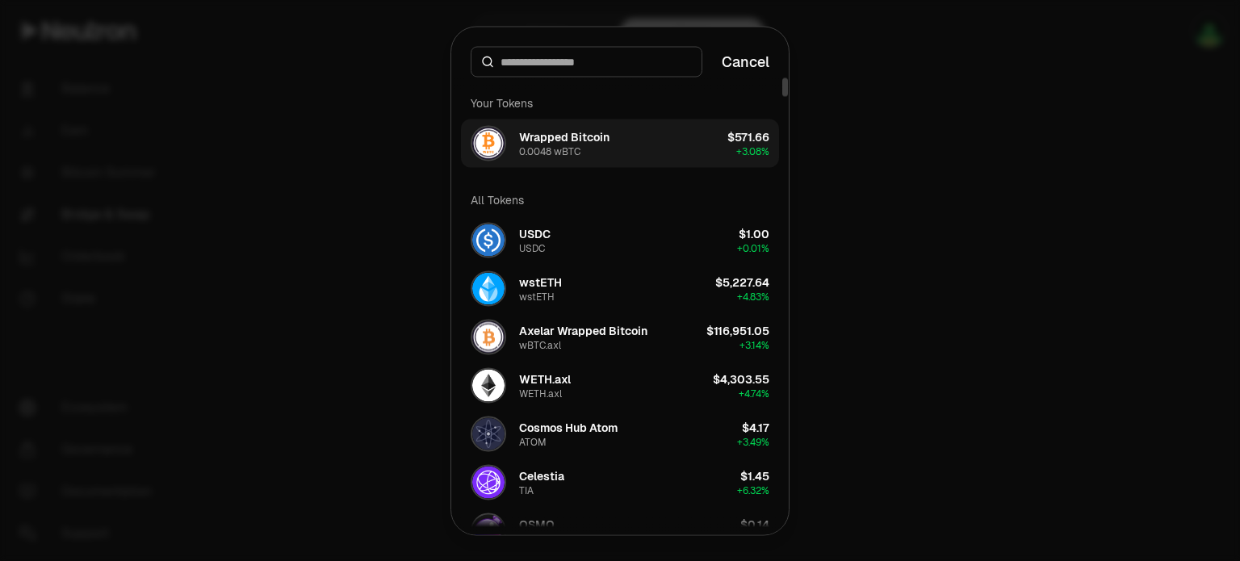
click at [608, 140] on button "Wrapped Bitcoin 0.0048 wBTC $571.66 + 3.08%" at bounding box center [620, 143] width 318 height 48
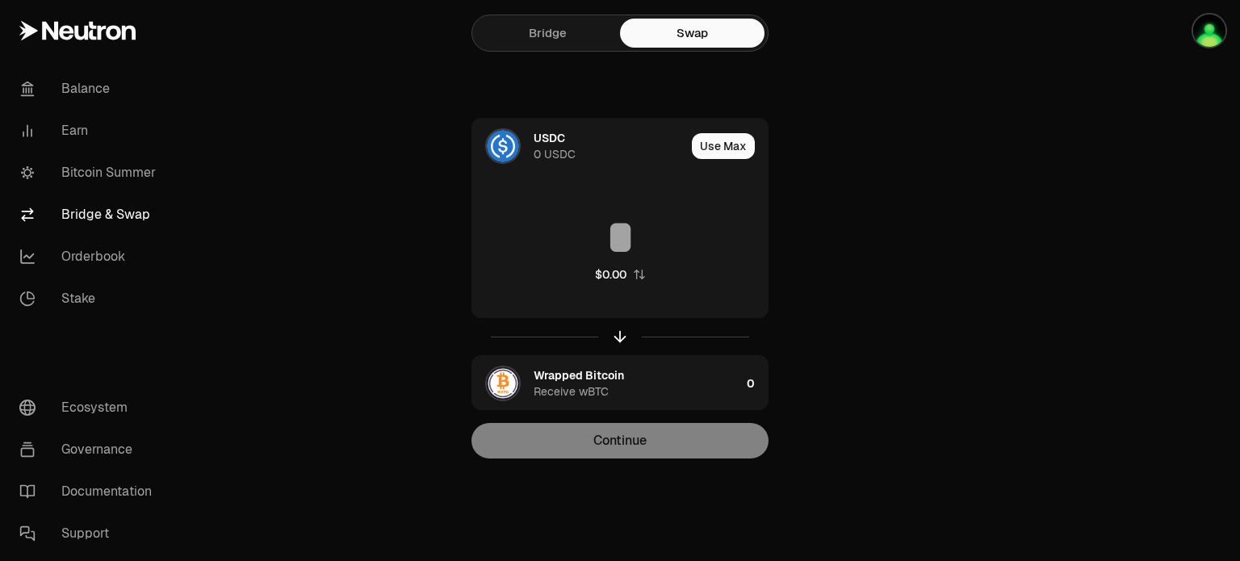
click at [543, 37] on link "Bridge" at bounding box center [547, 33] width 144 height 29
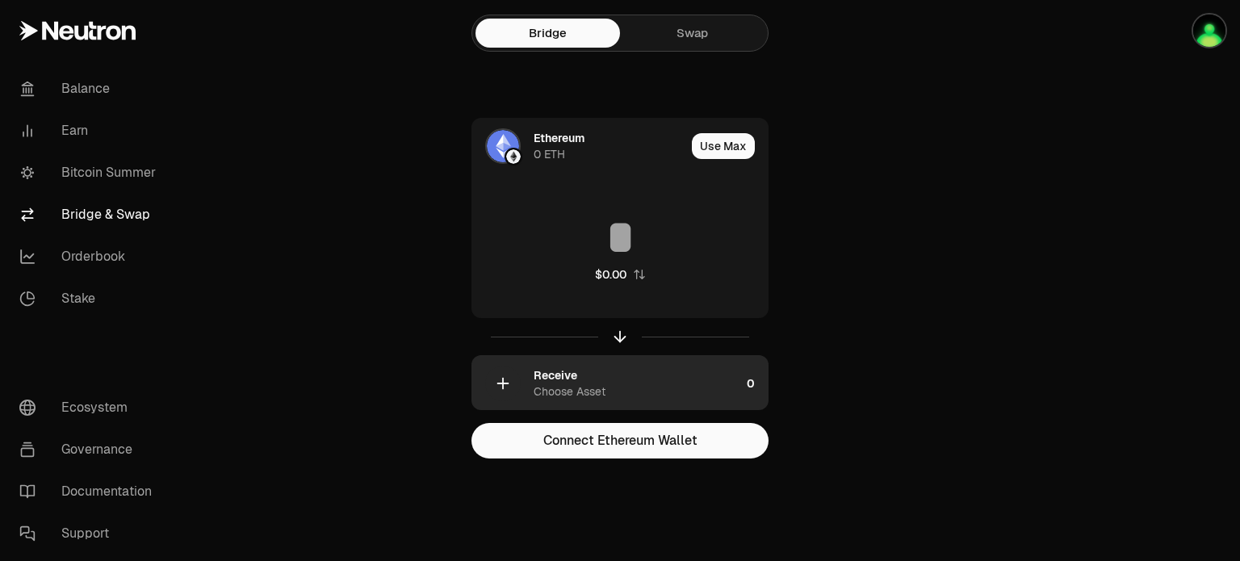
click at [558, 391] on div "Choose Asset" at bounding box center [569, 391] width 72 height 16
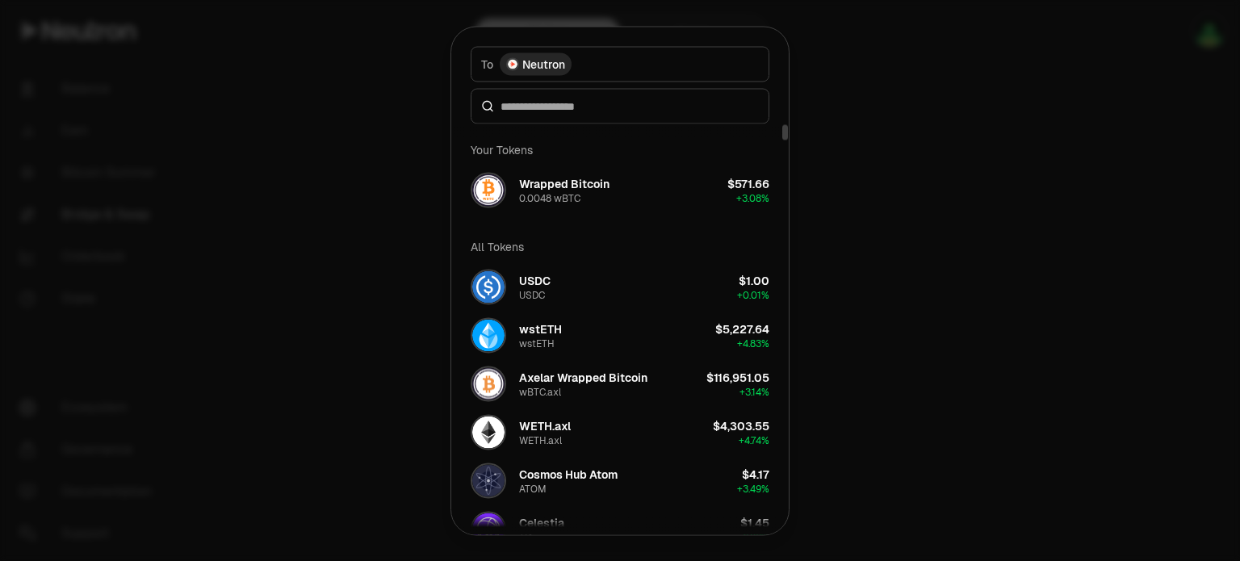
click at [365, 245] on div at bounding box center [620, 280] width 1240 height 561
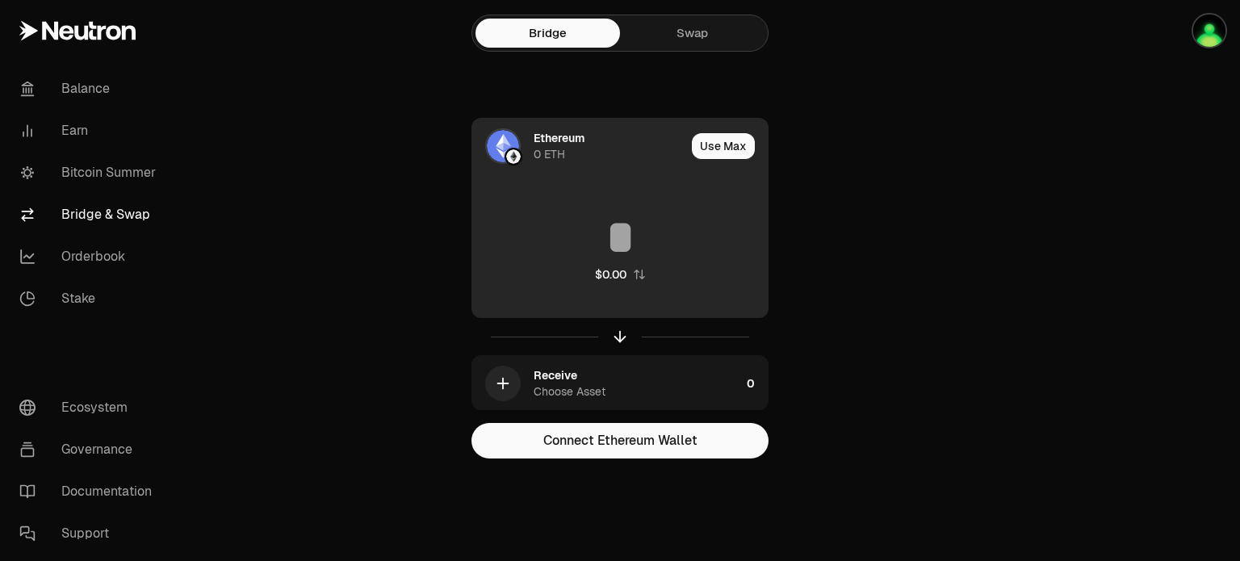
click at [549, 143] on div "Ethereum" at bounding box center [558, 138] width 51 height 16
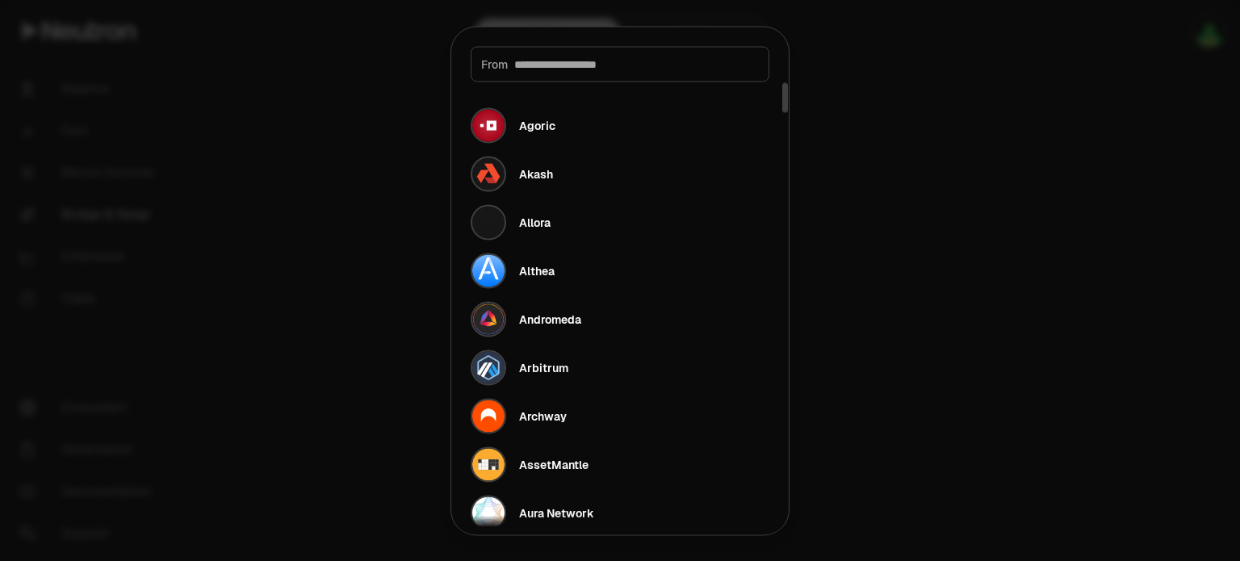
click at [620, 69] on input at bounding box center [636, 64] width 245 height 16
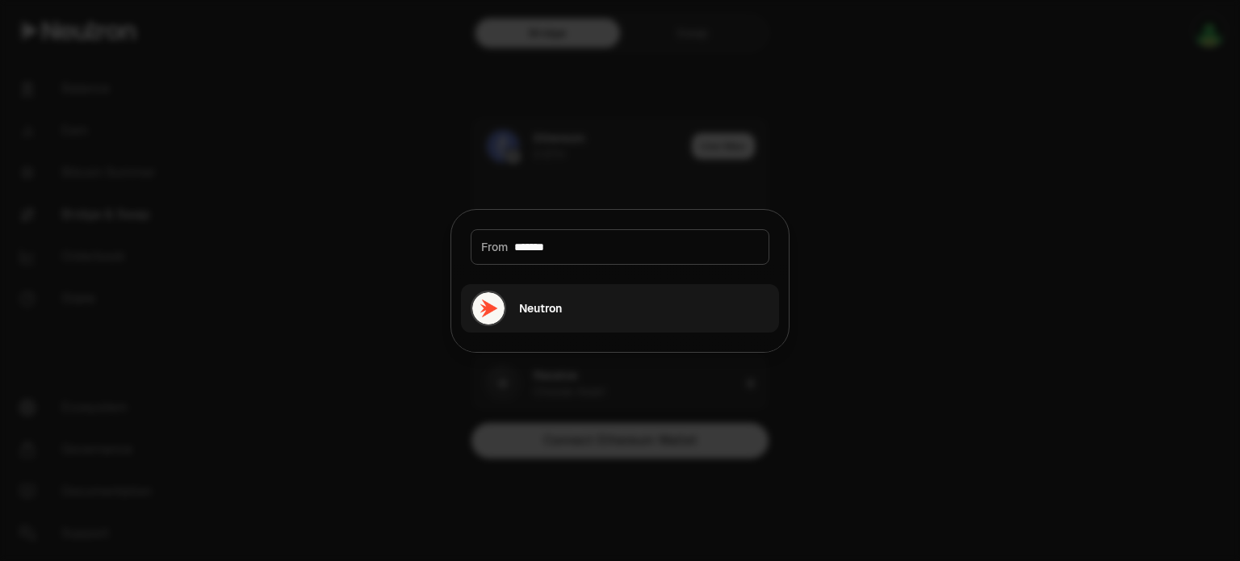
type input "*******"
click at [592, 312] on button "Neutron" at bounding box center [620, 308] width 318 height 48
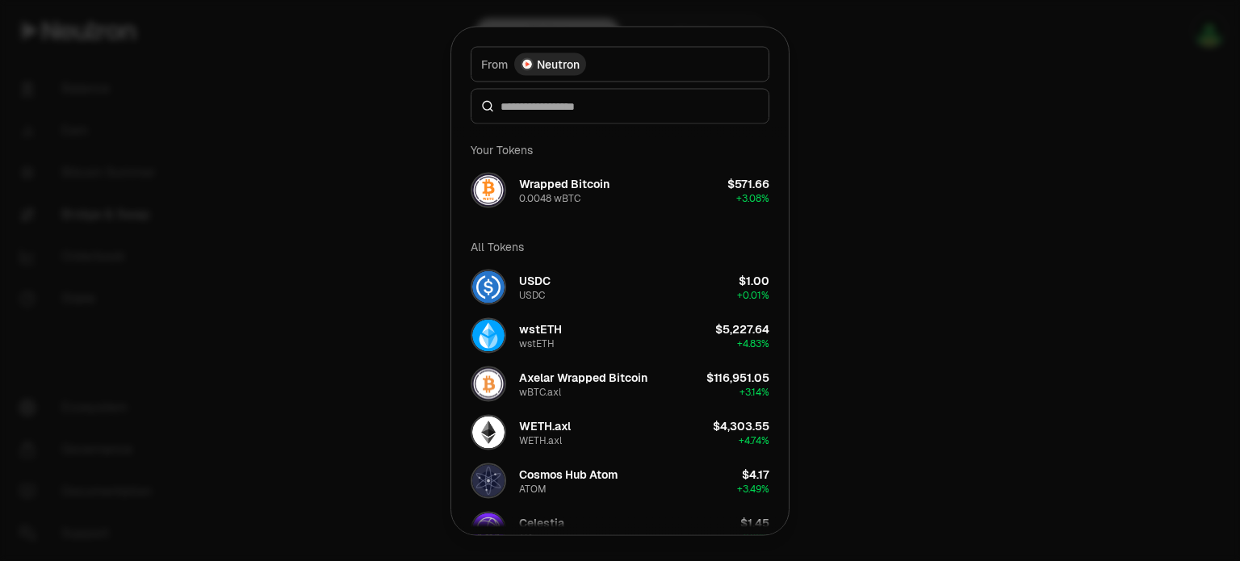
click at [323, 326] on div at bounding box center [620, 280] width 1240 height 561
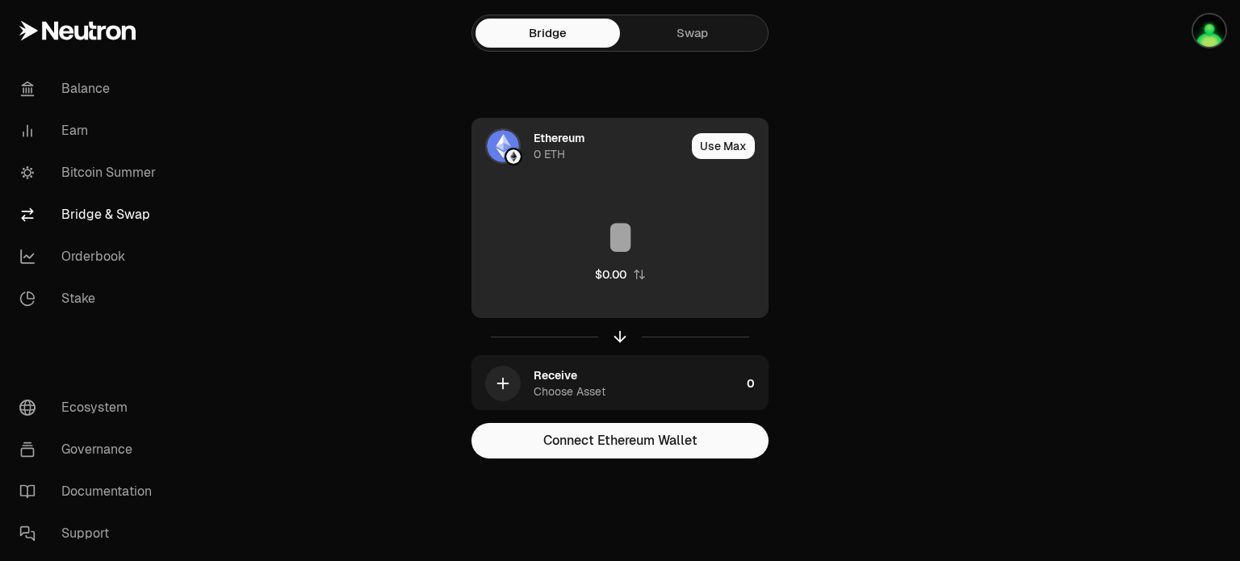
click at [547, 142] on div "Ethereum" at bounding box center [558, 138] width 51 height 16
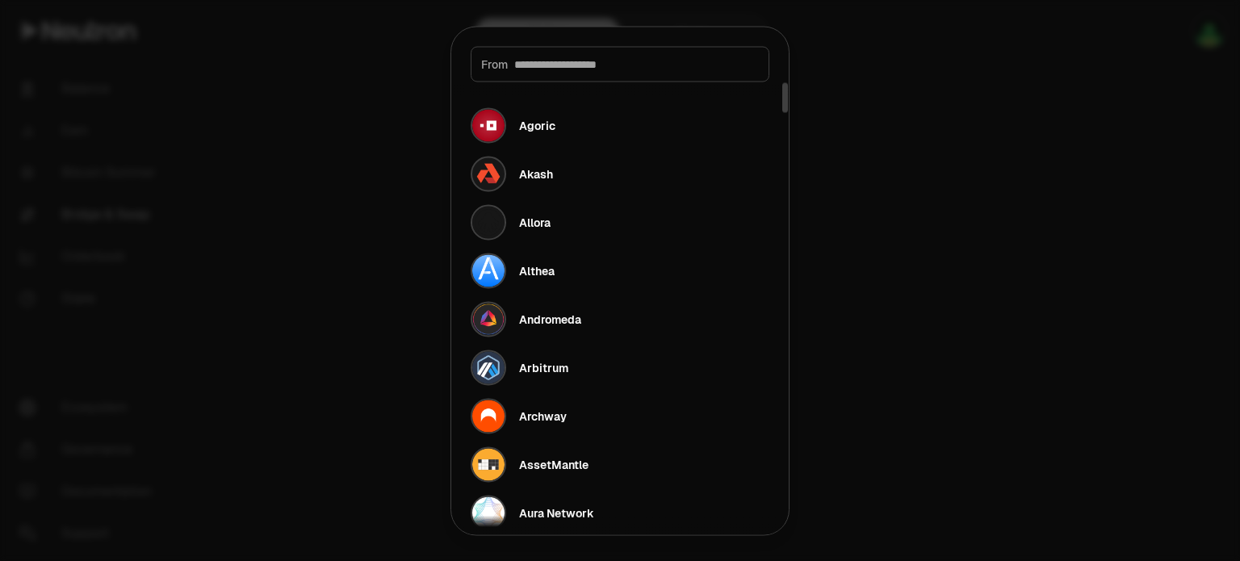
click at [607, 69] on input at bounding box center [636, 64] width 245 height 16
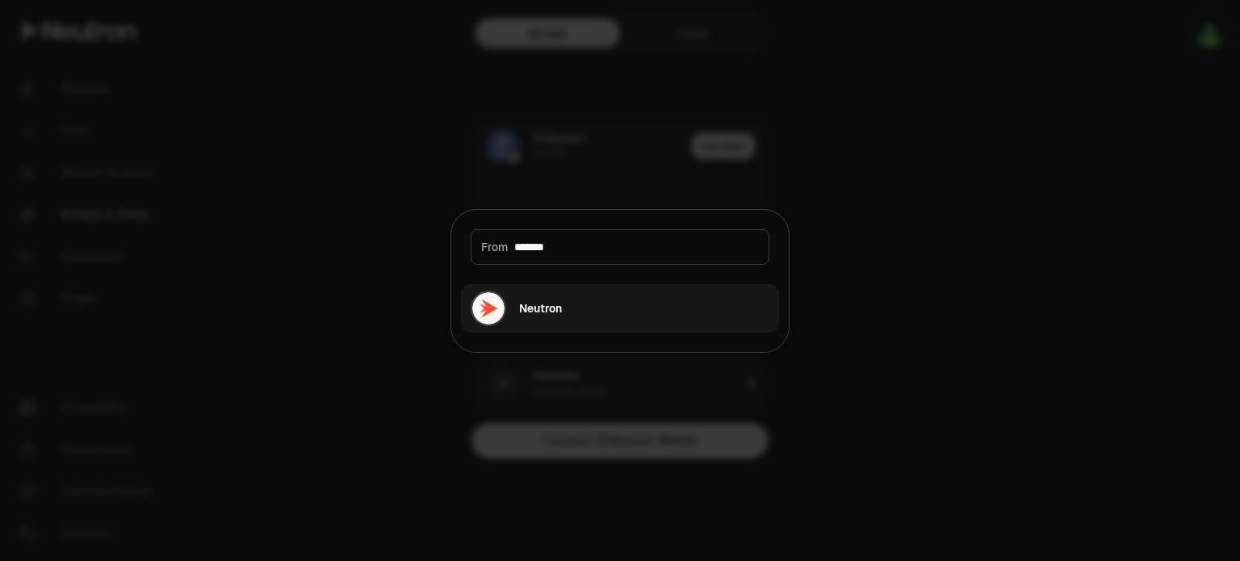
type input "*******"
click at [535, 309] on div "Neutron" at bounding box center [540, 308] width 43 height 16
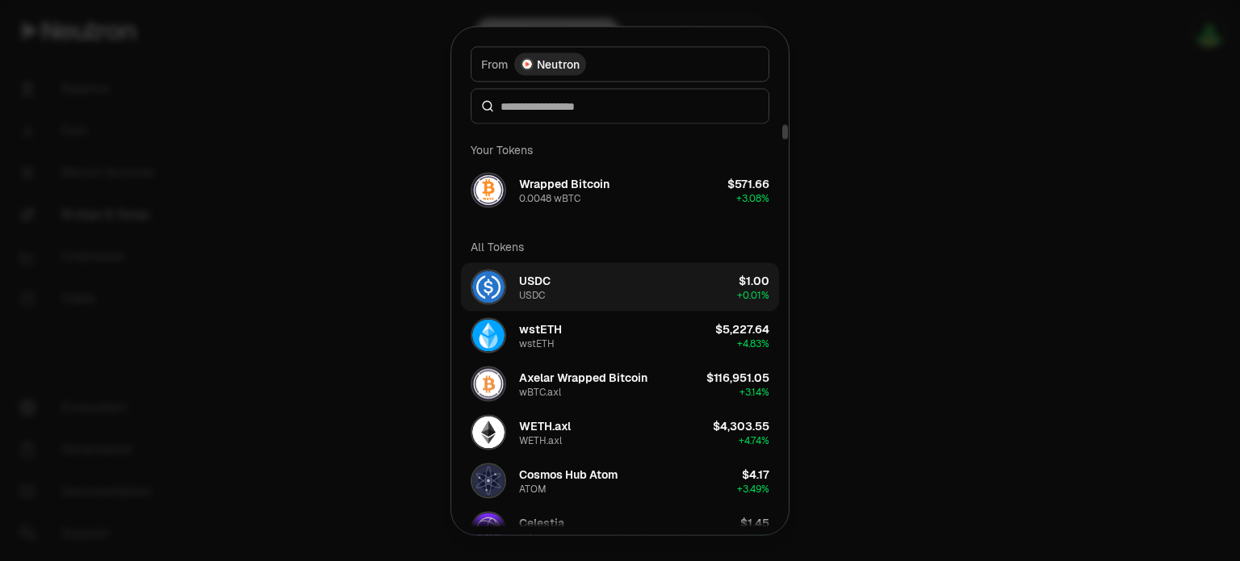
click at [568, 278] on button "USDC USDC $1.00 + 0.01%" at bounding box center [620, 286] width 318 height 48
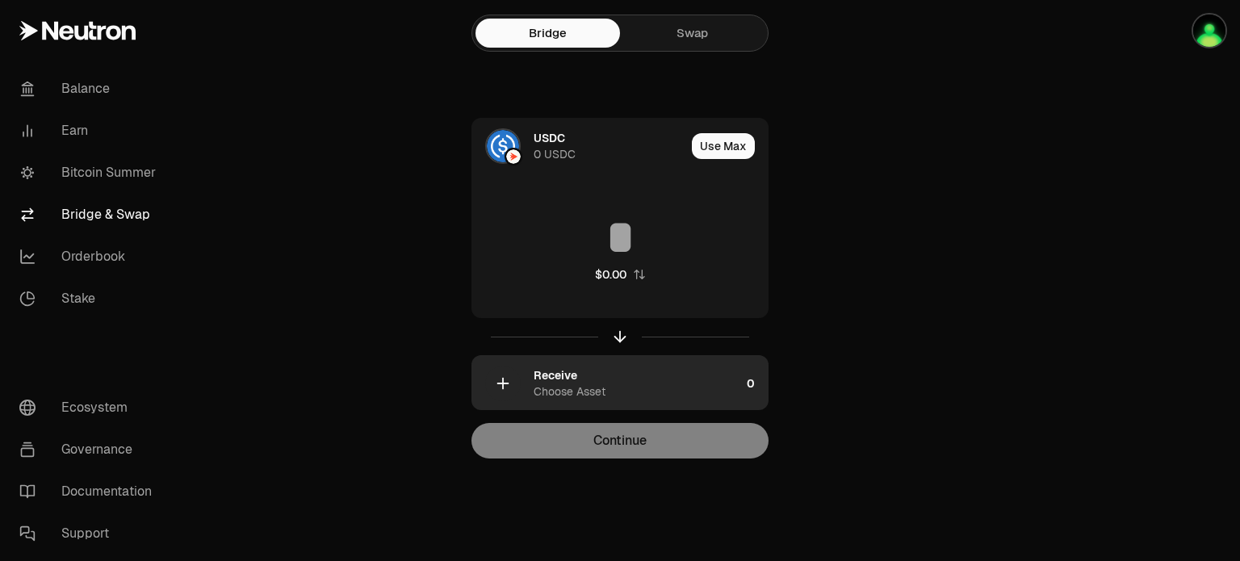
click at [573, 393] on div "Choose Asset" at bounding box center [569, 391] width 72 height 16
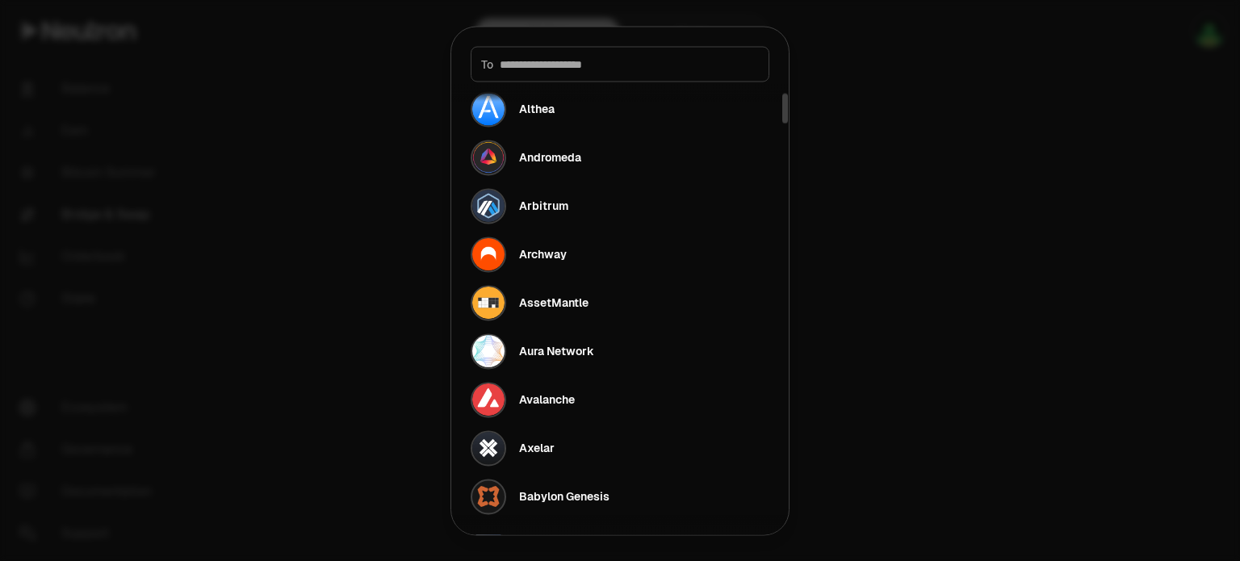
scroll to position [242, 0]
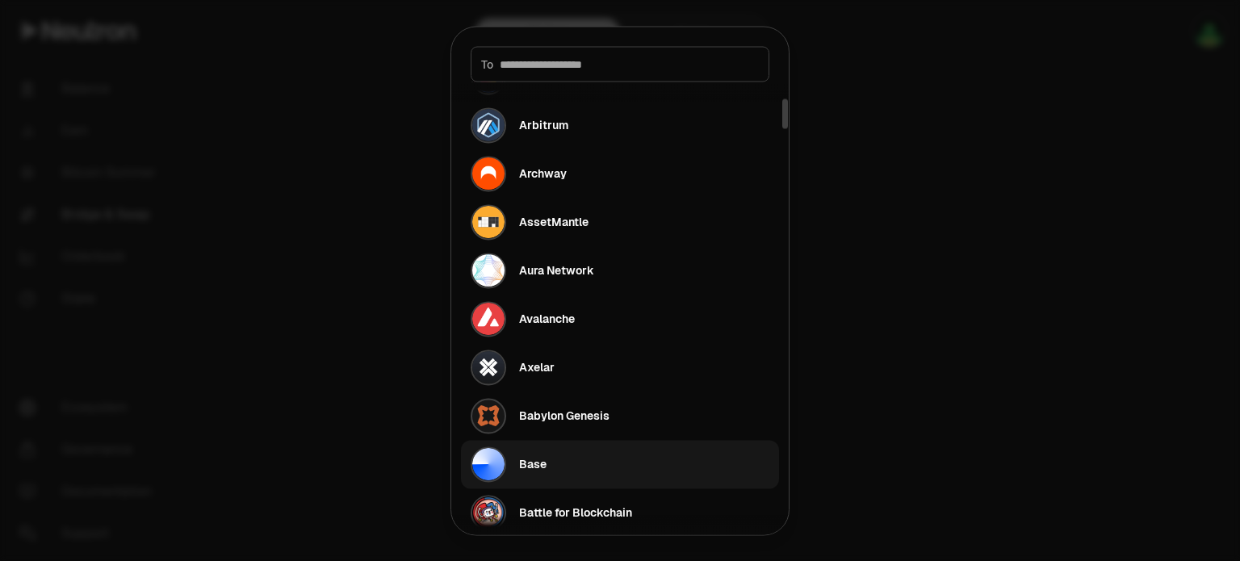
click at [528, 457] on div "Base" at bounding box center [532, 464] width 27 height 16
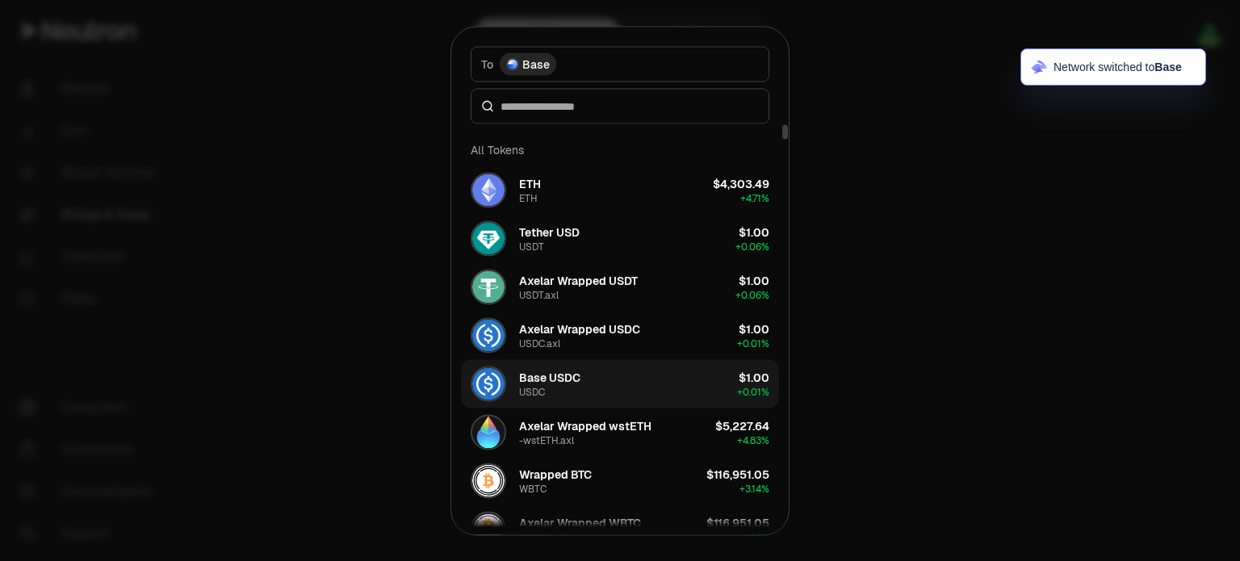
click at [613, 377] on button "Base USDC USDC $1.00 + 0.01%" at bounding box center [620, 383] width 318 height 48
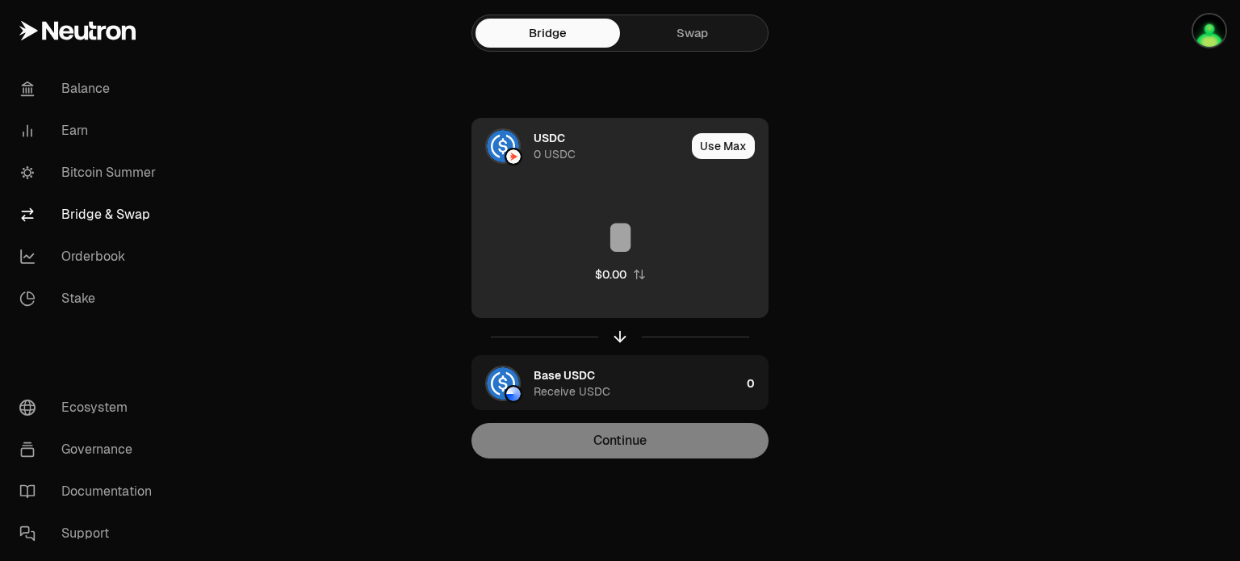
click at [607, 163] on div "USDC 0 USDC" at bounding box center [578, 146] width 213 height 55
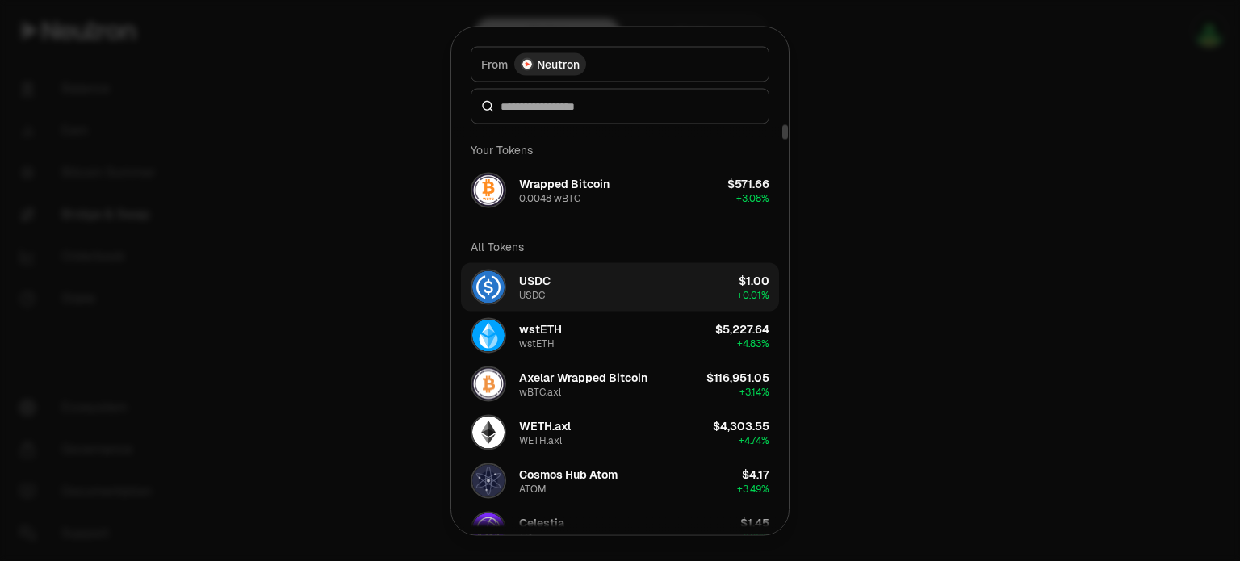
click at [546, 278] on div "USDC" at bounding box center [534, 280] width 31 height 16
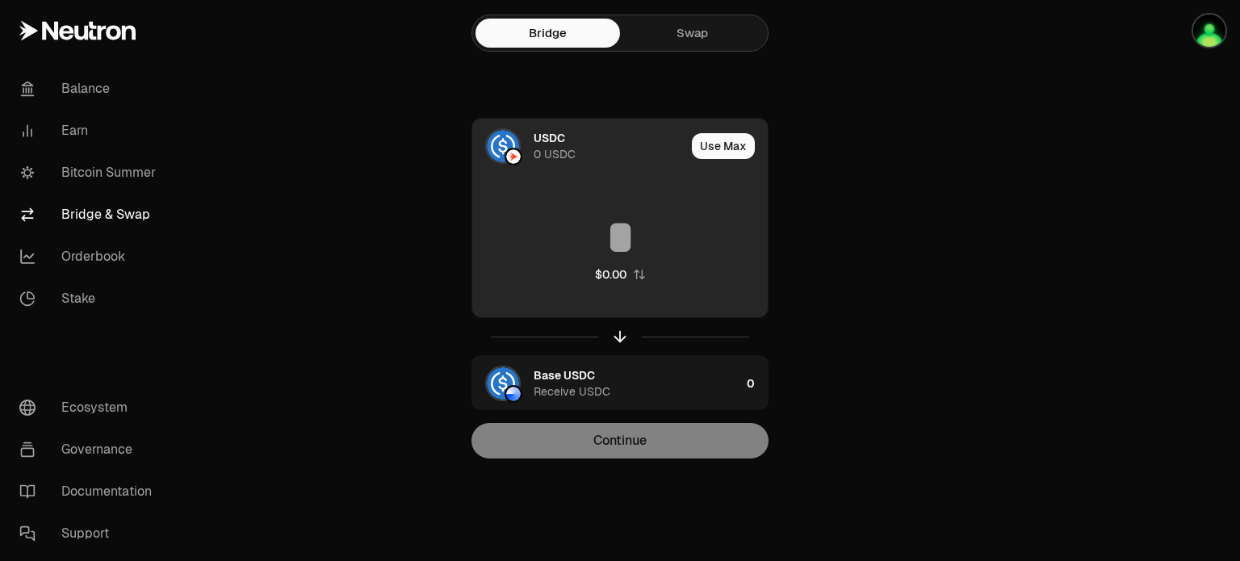
click at [613, 236] on input at bounding box center [619, 237] width 295 height 48
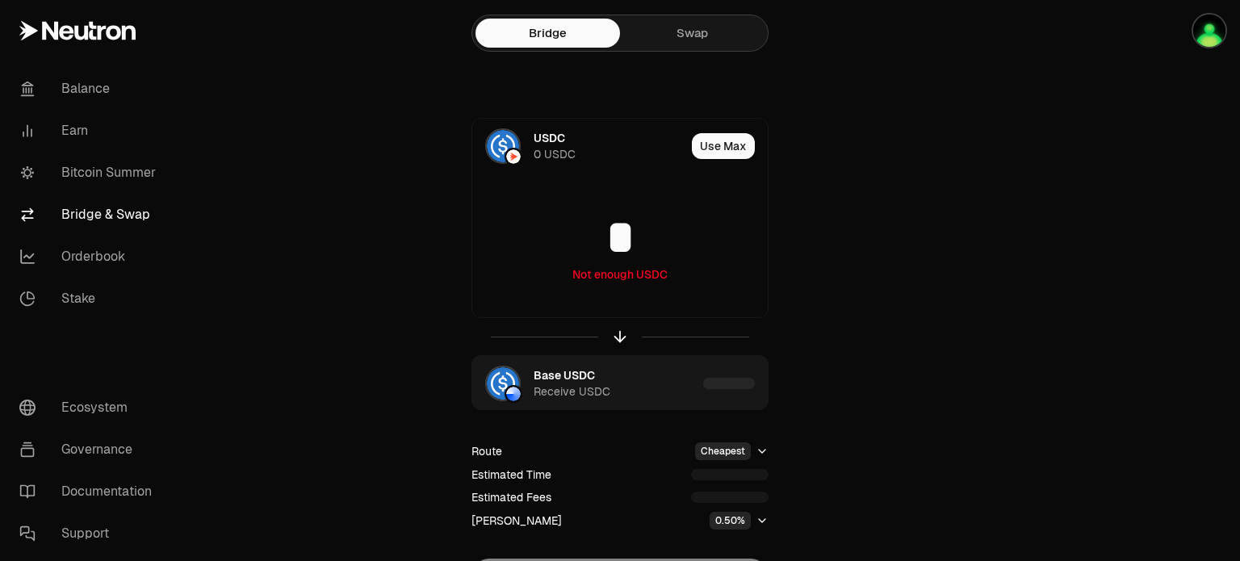
scroll to position [97, 0]
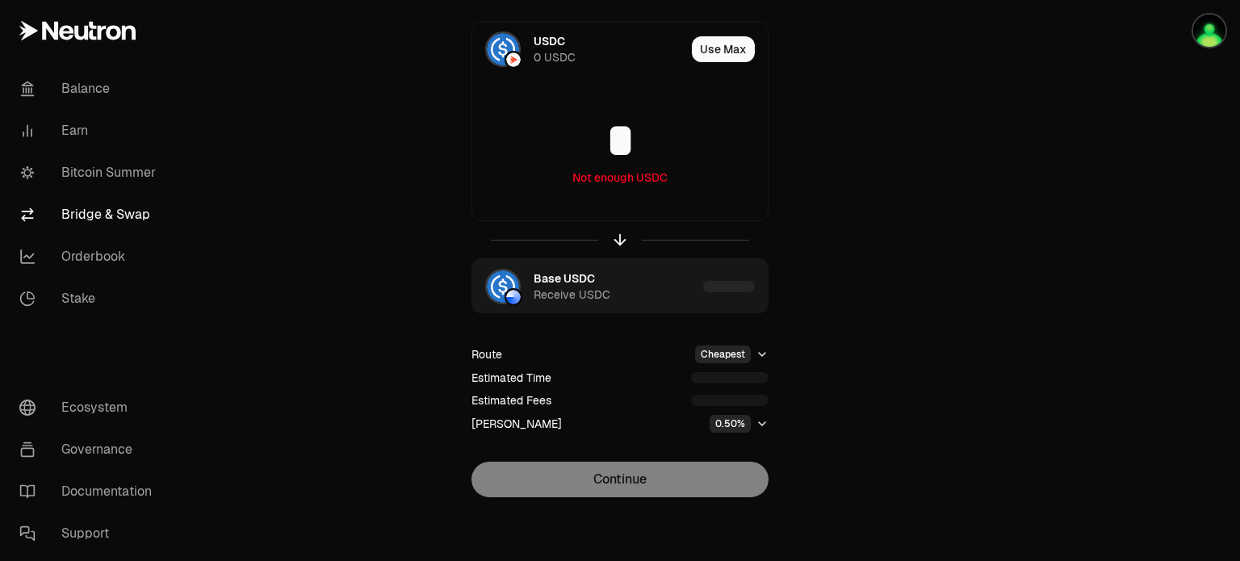
type input "*"
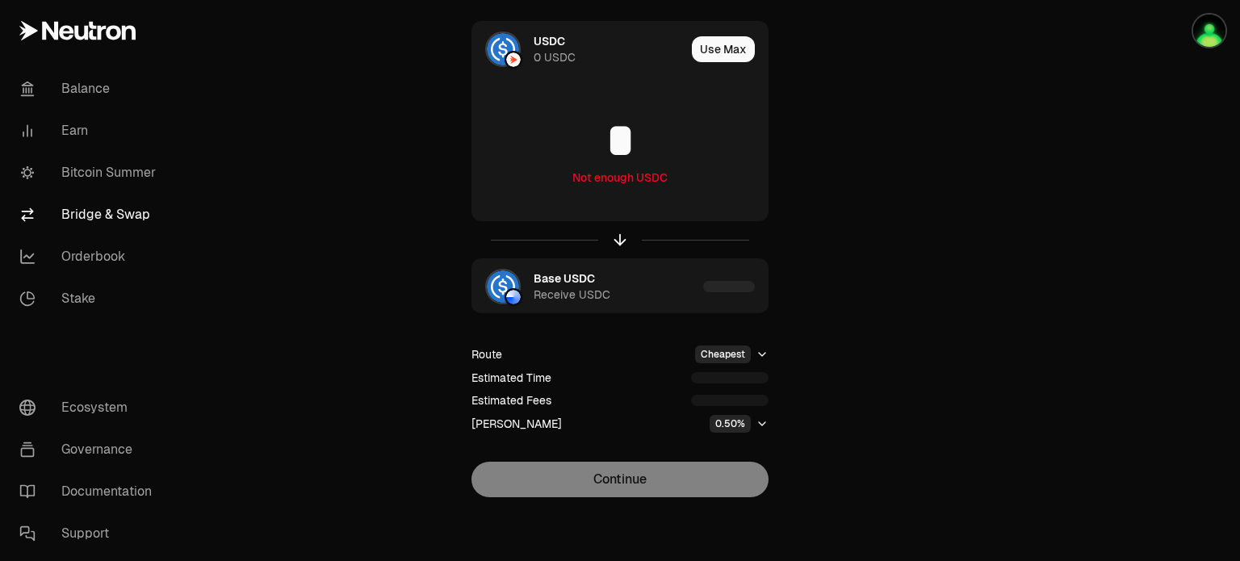
click at [374, 275] on div "USDC 0 USDC Use Max * Not enough USDC Base USDC Receive USDC Route Cheapest Est…" at bounding box center [620, 259] width 542 height 476
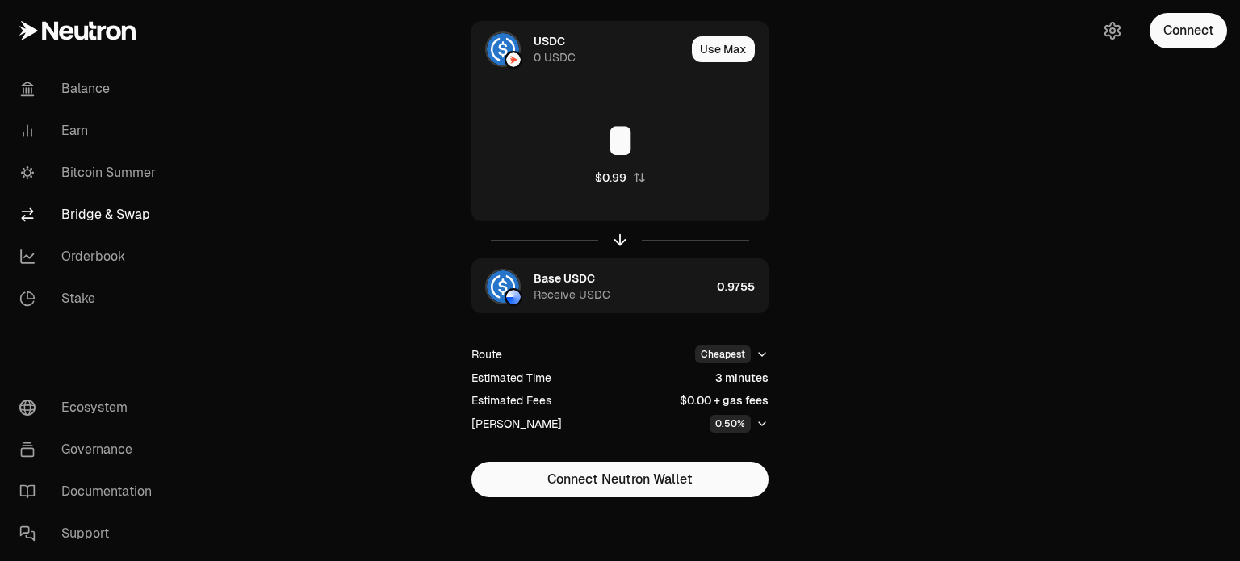
click at [368, 245] on div "USDC 0 USDC Use Max * $0.99 Base USDC Receive USDC 0.9755 Route Cheapest Estima…" at bounding box center [620, 259] width 542 height 476
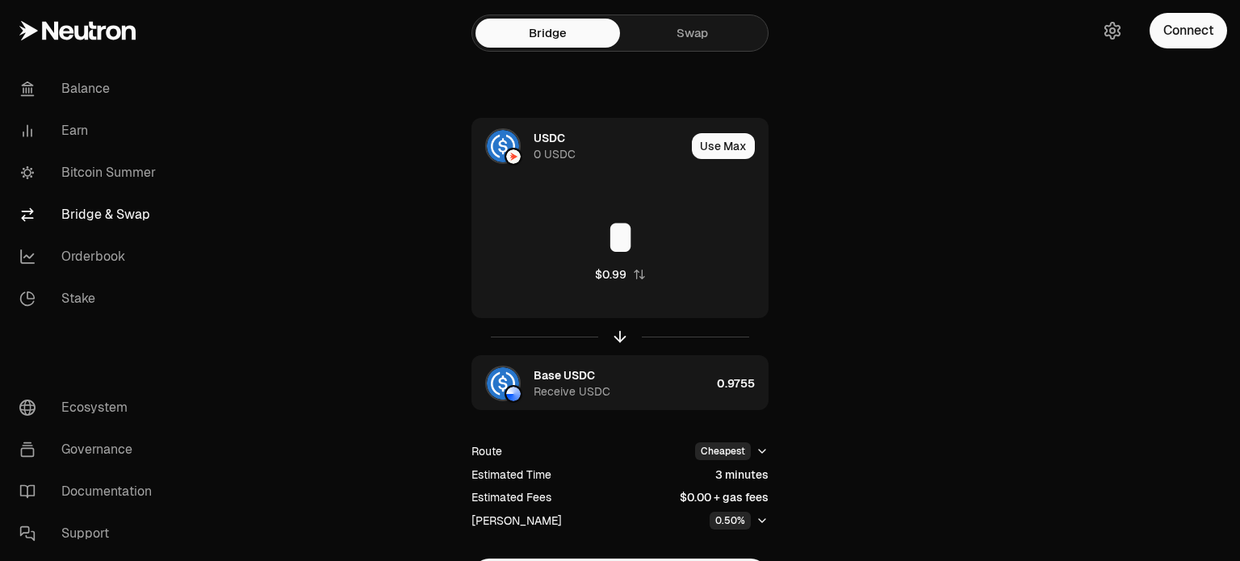
drag, startPoint x: 688, startPoint y: 35, endPoint x: 465, endPoint y: 203, distance: 278.9
click at [688, 35] on link "Swap" at bounding box center [692, 33] width 144 height 29
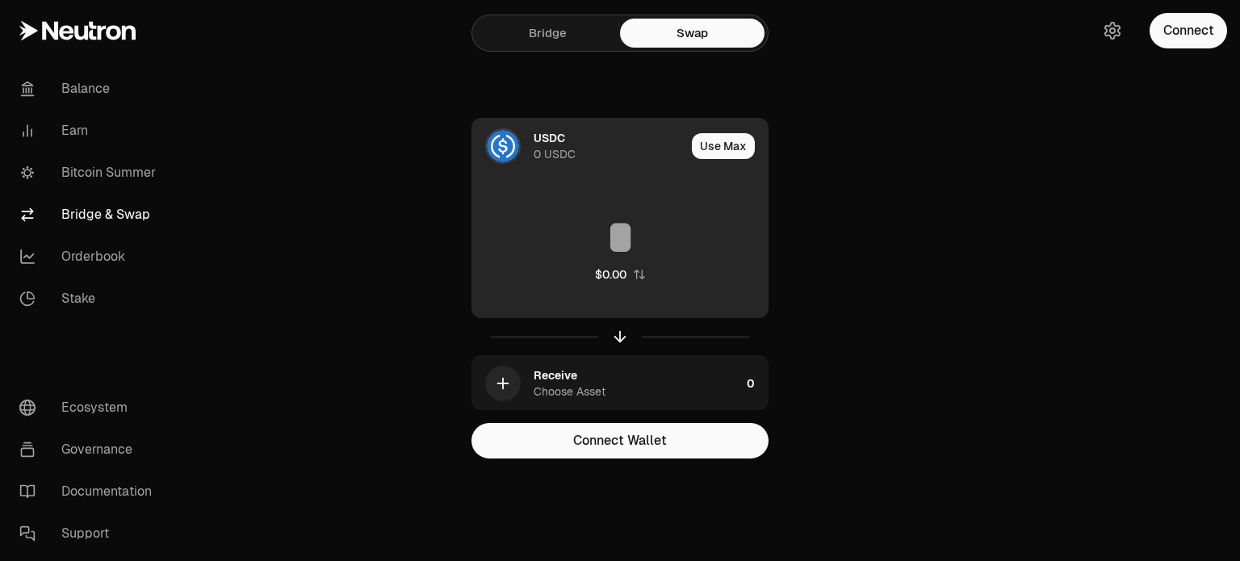
click at [529, 154] on div "USDC 0 USDC" at bounding box center [578, 146] width 213 height 55
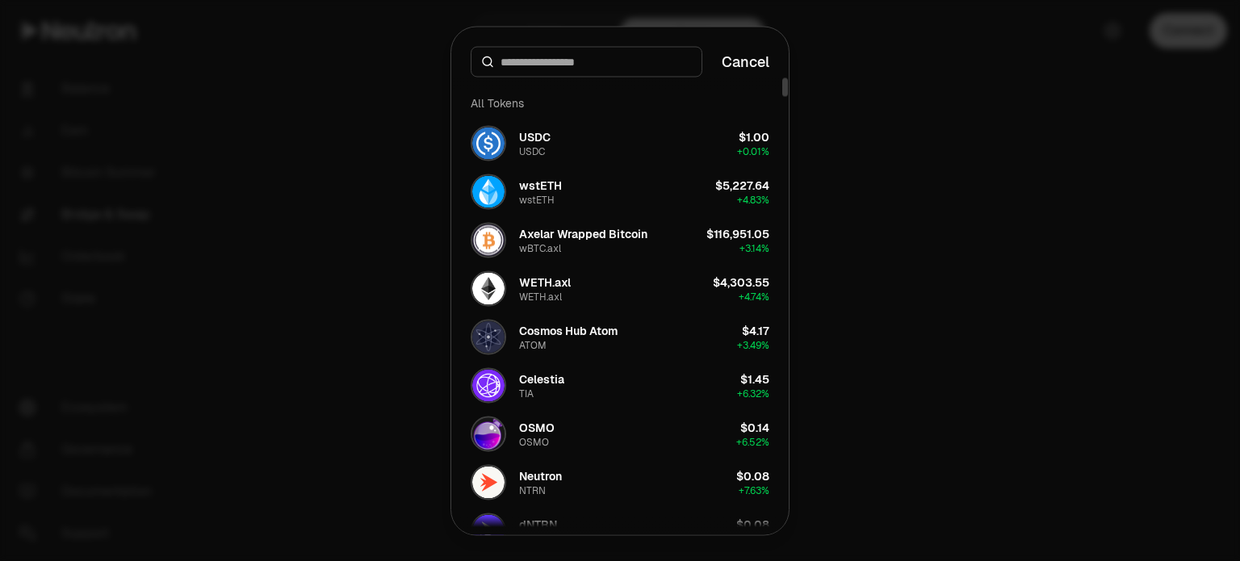
click at [963, 240] on div at bounding box center [620, 280] width 1240 height 561
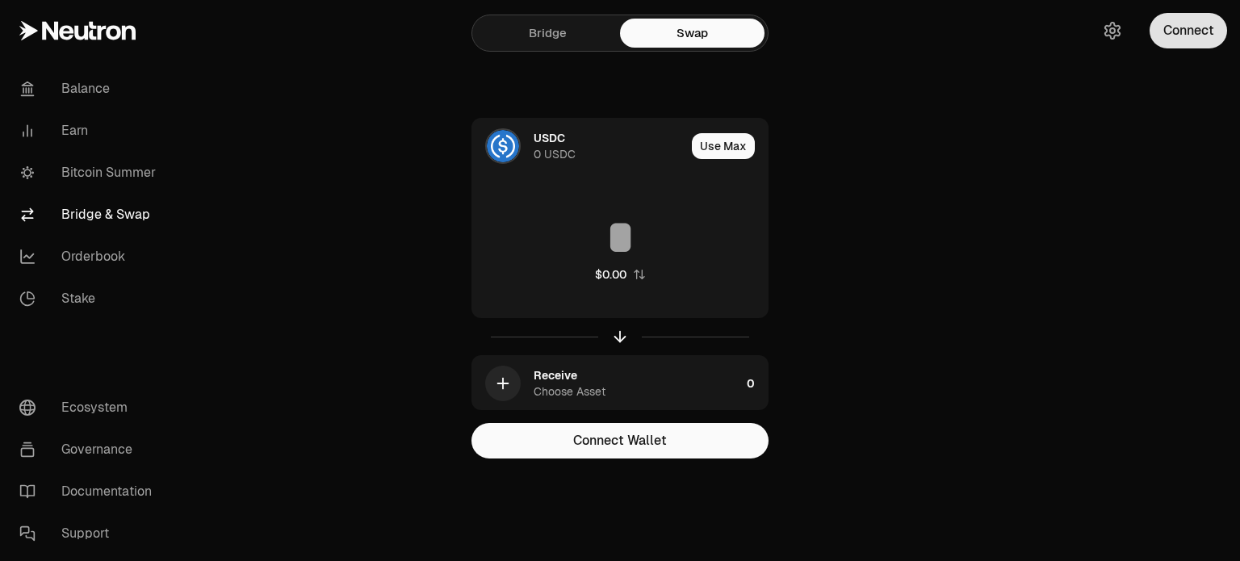
click at [1183, 31] on button "Connect" at bounding box center [1187, 31] width 77 height 36
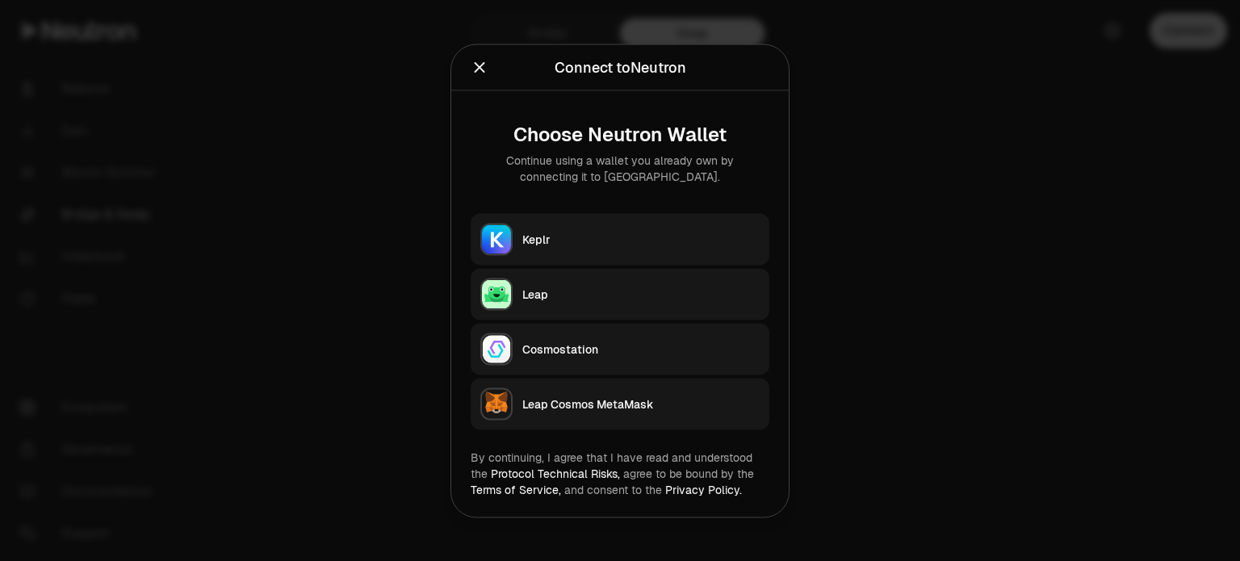
click at [655, 240] on div "Keplr" at bounding box center [640, 239] width 237 height 16
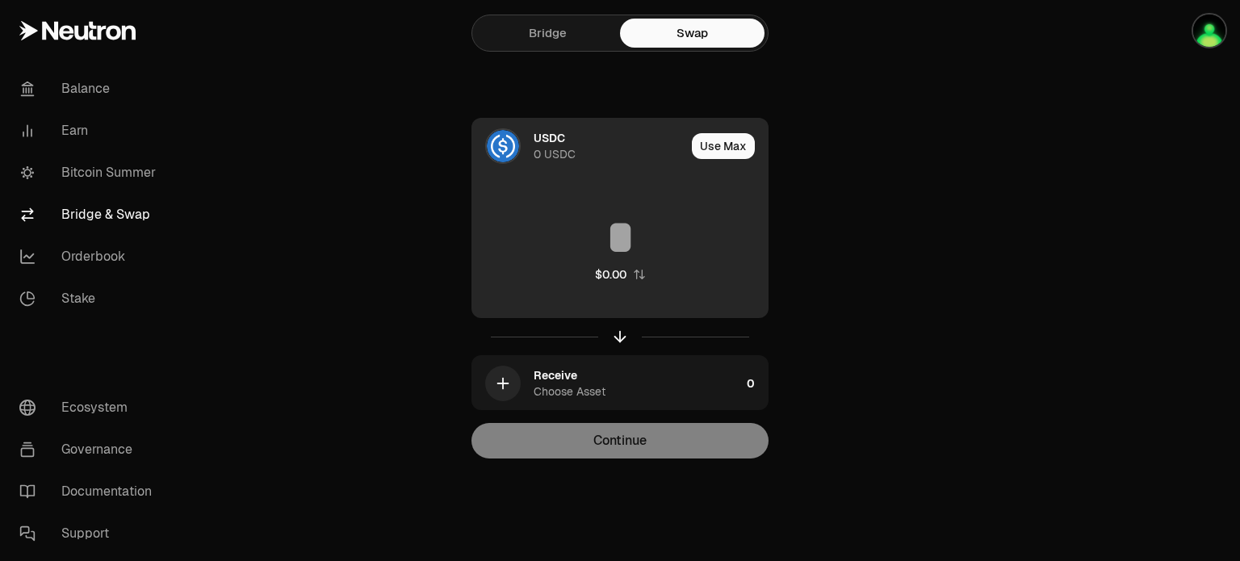
click at [546, 137] on div "USDC" at bounding box center [548, 138] width 31 height 16
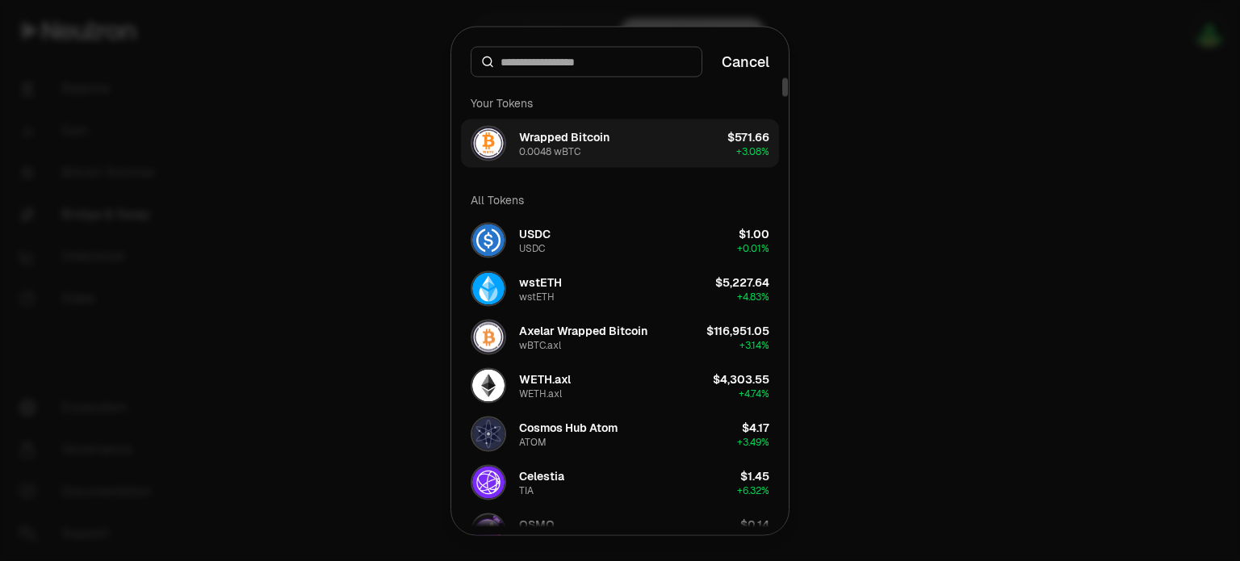
click at [592, 132] on div "Wrapped Bitcoin" at bounding box center [564, 136] width 90 height 16
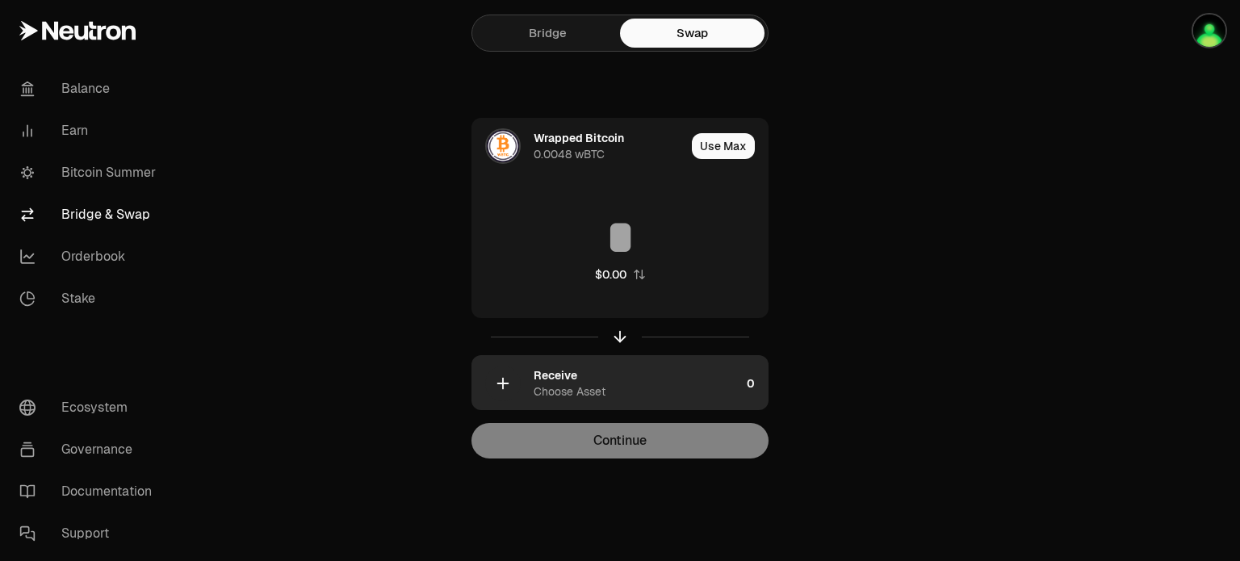
click at [534, 390] on div "Choose Asset" at bounding box center [569, 391] width 72 height 16
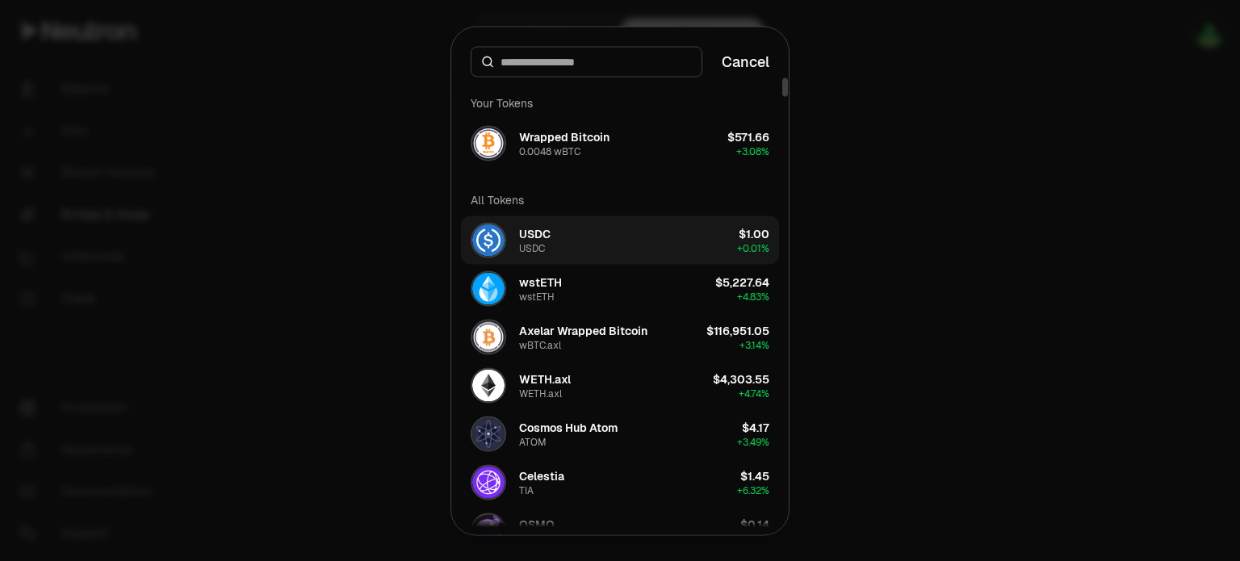
click at [592, 236] on button "USDC USDC $1.00 + 0.01%" at bounding box center [620, 239] width 318 height 48
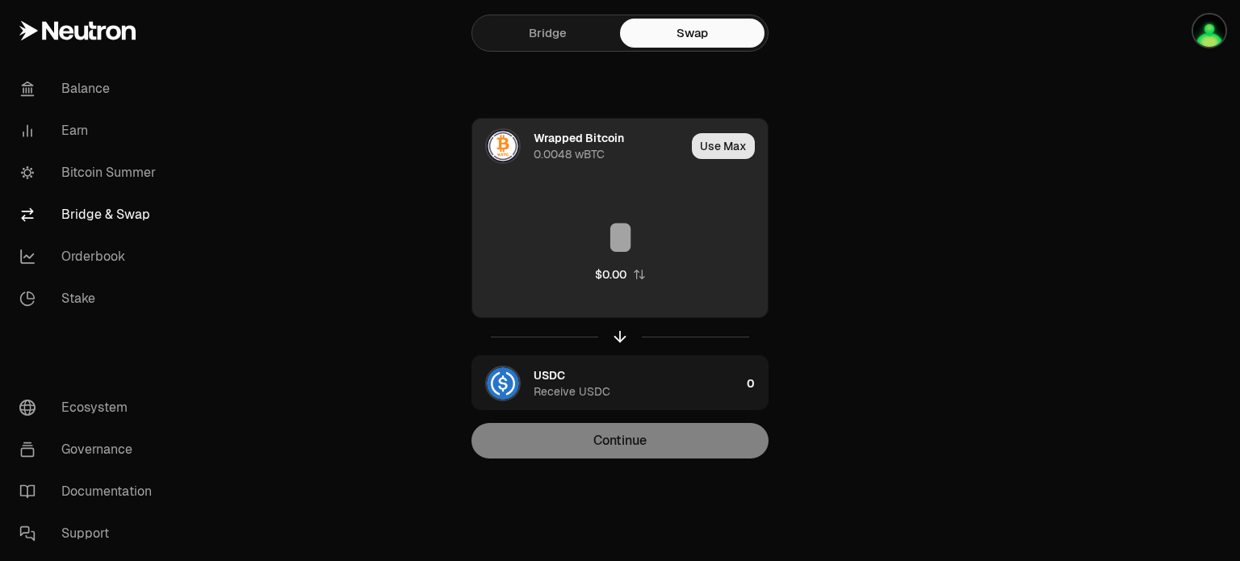
click at [740, 144] on button "Use Max" at bounding box center [723, 146] width 63 height 26
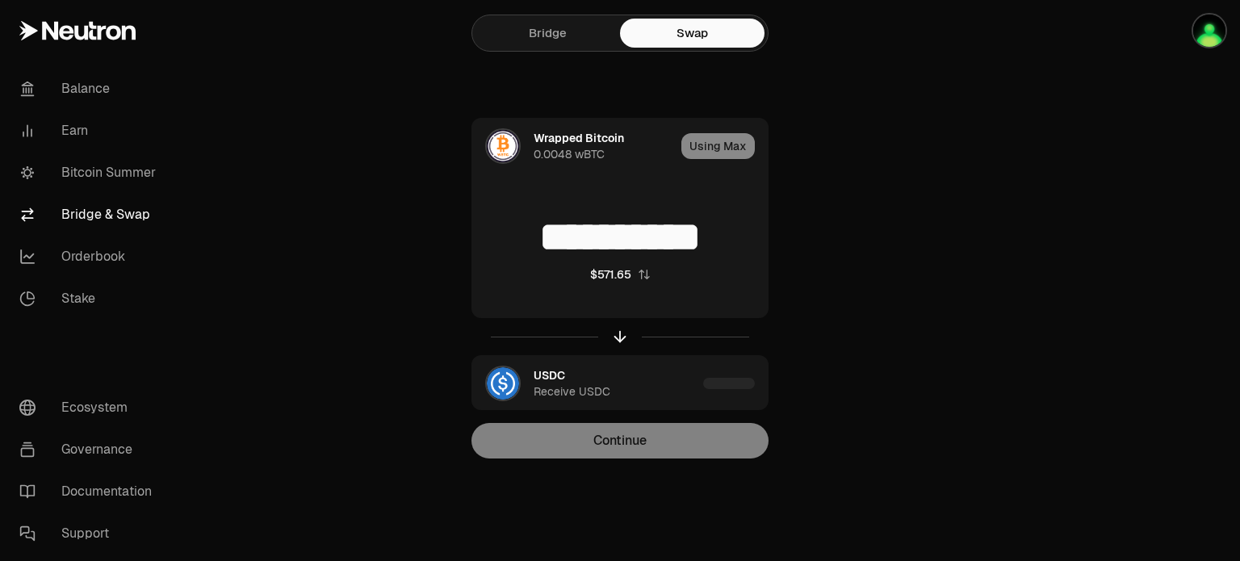
type input "**********"
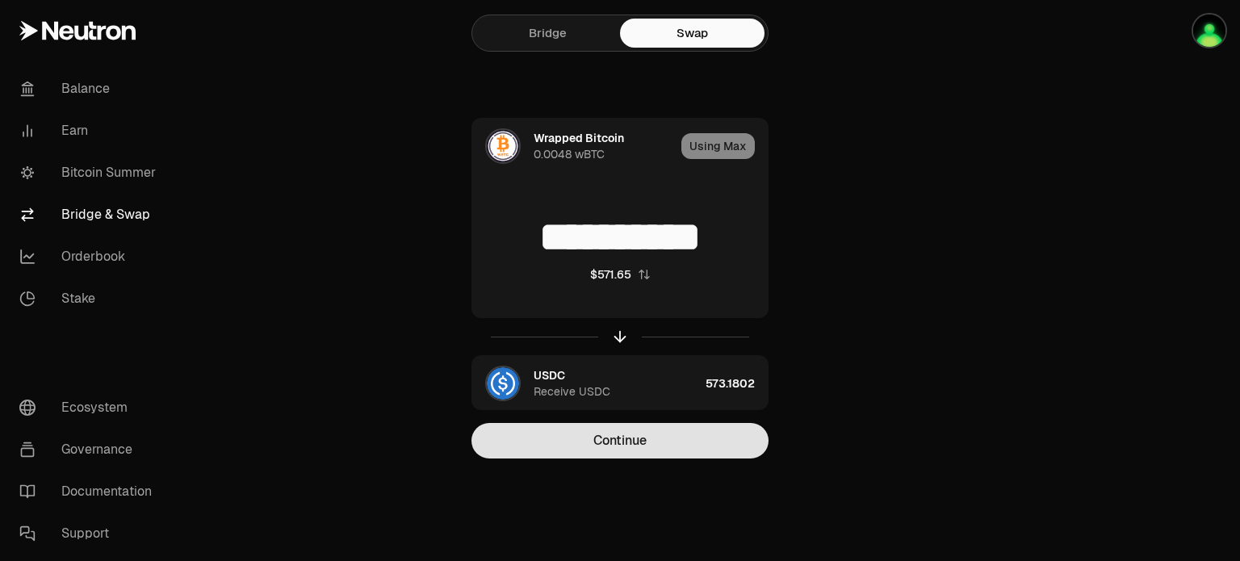
click at [634, 436] on button "Continue" at bounding box center [619, 441] width 297 height 36
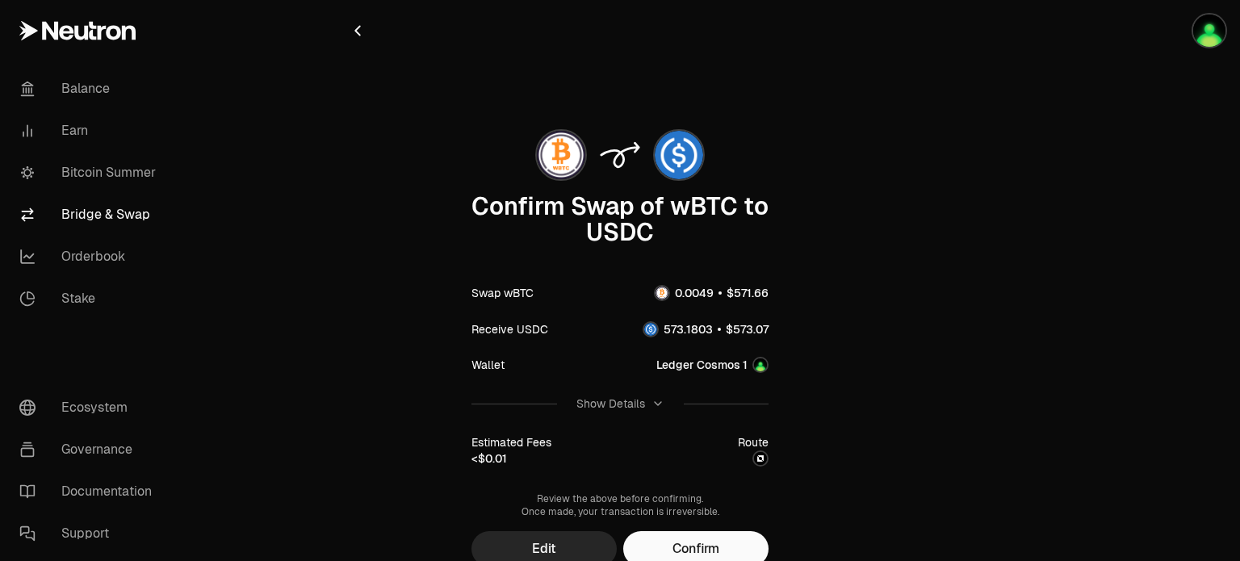
scroll to position [70, 0]
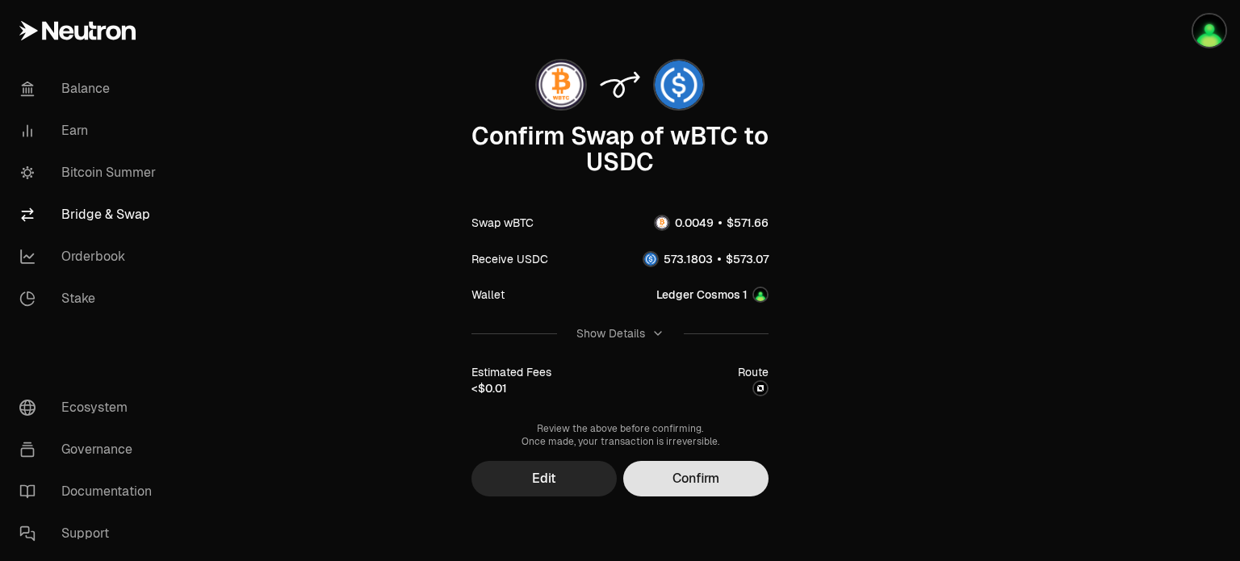
click at [690, 486] on button "Confirm" at bounding box center [695, 479] width 145 height 36
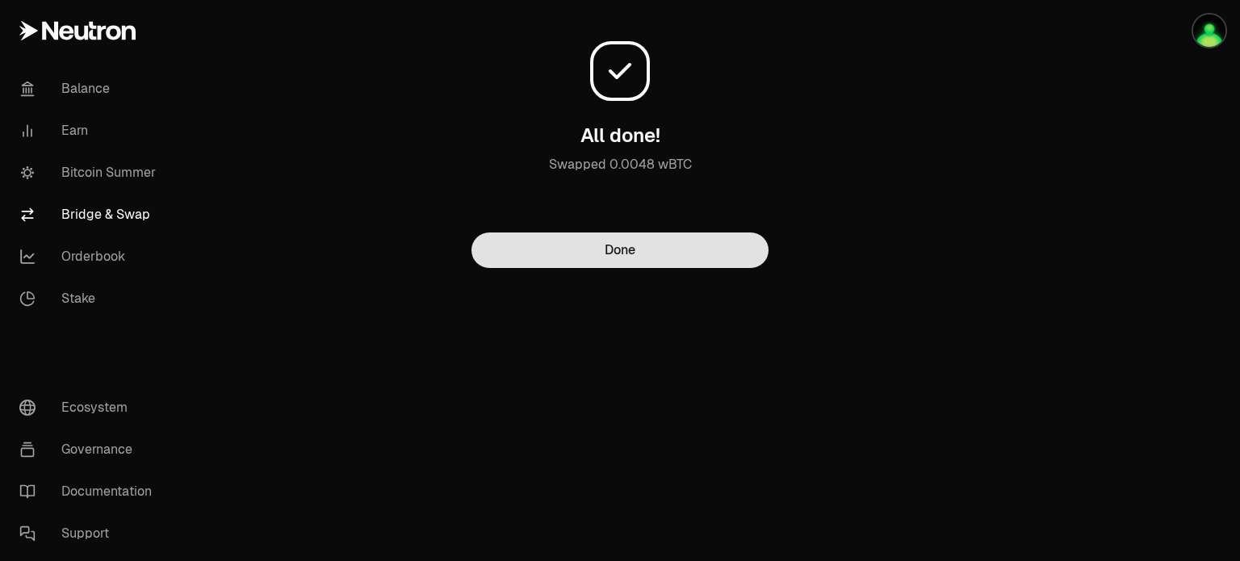
click at [604, 255] on button "Done" at bounding box center [619, 250] width 297 height 36
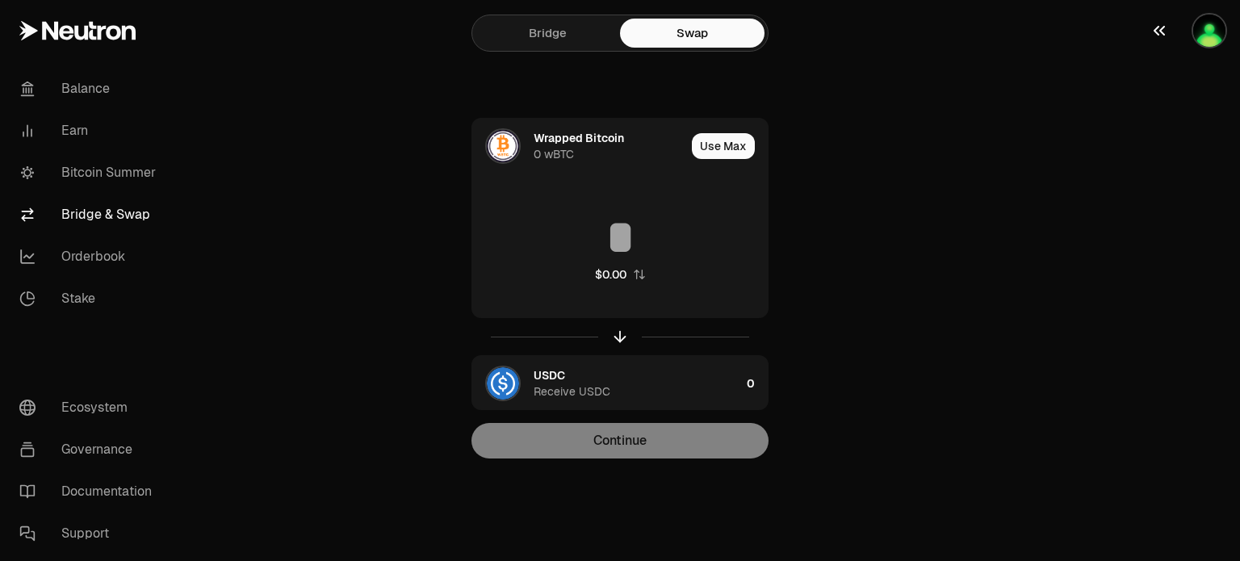
click at [1202, 41] on img "button" at bounding box center [1209, 31] width 32 height 32
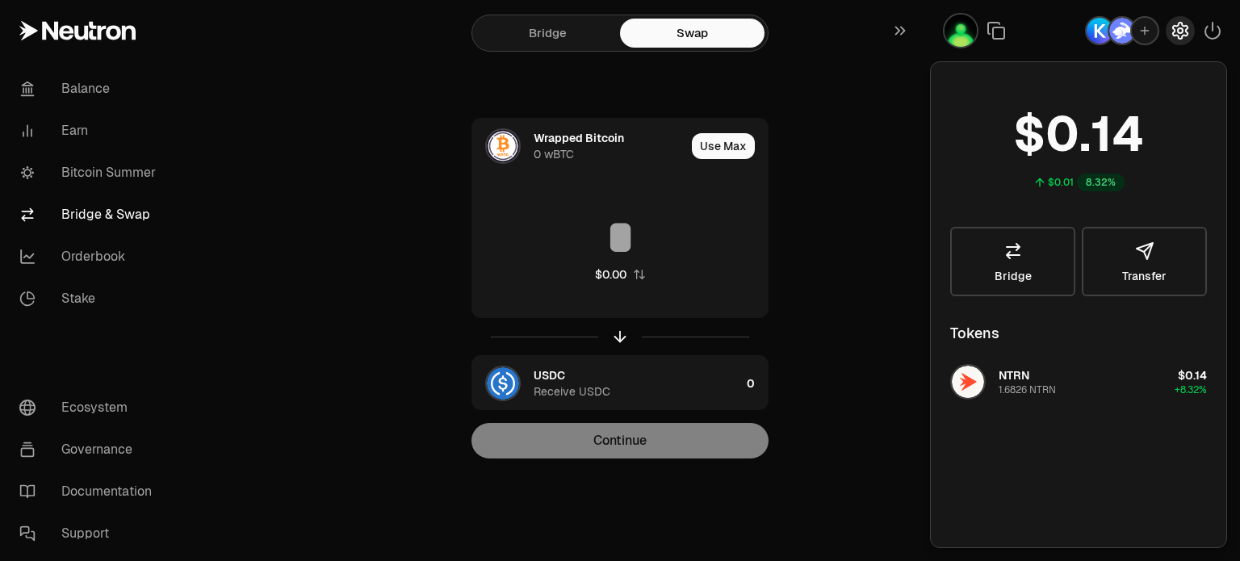
click at [1181, 31] on icon "button" at bounding box center [1180, 30] width 6 height 6
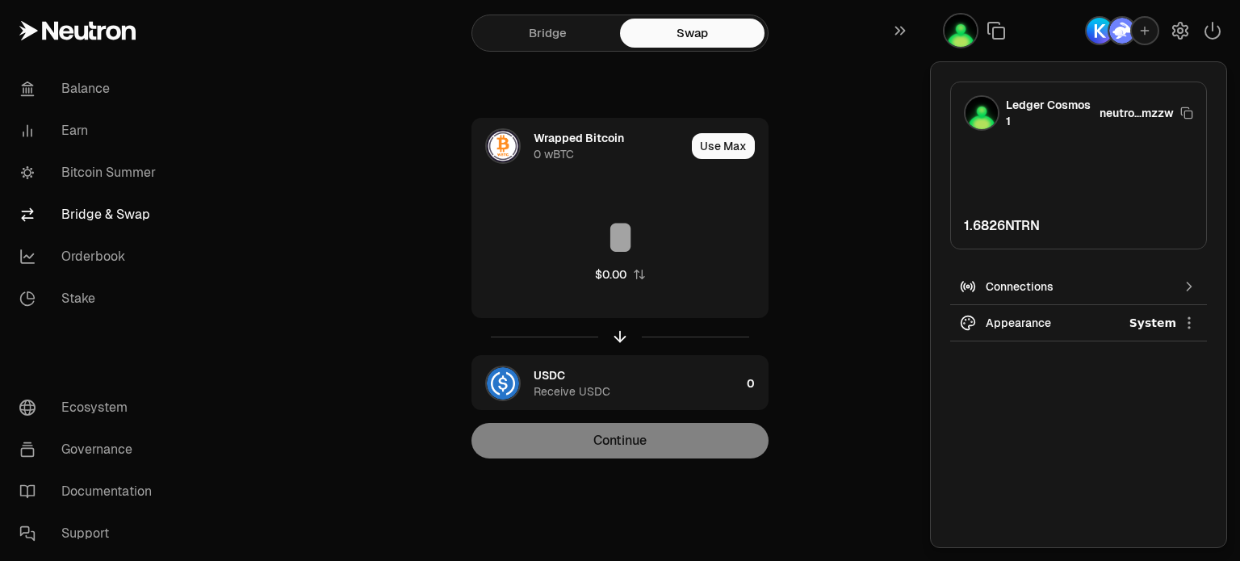
click at [912, 270] on section "Bridge Swap Wrapped Bitcoin 0 wBTC Use Max $0.00 USDC Receive USDC 0 Continue" at bounding box center [620, 261] width 621 height 523
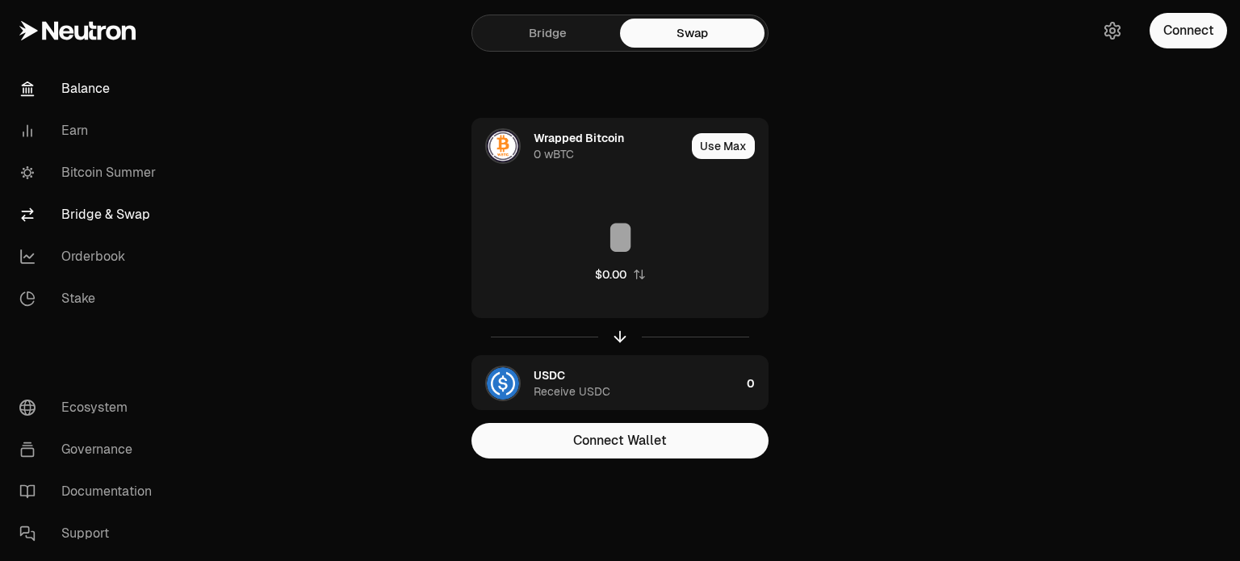
click at [90, 77] on link "Balance" at bounding box center [90, 89] width 168 height 42
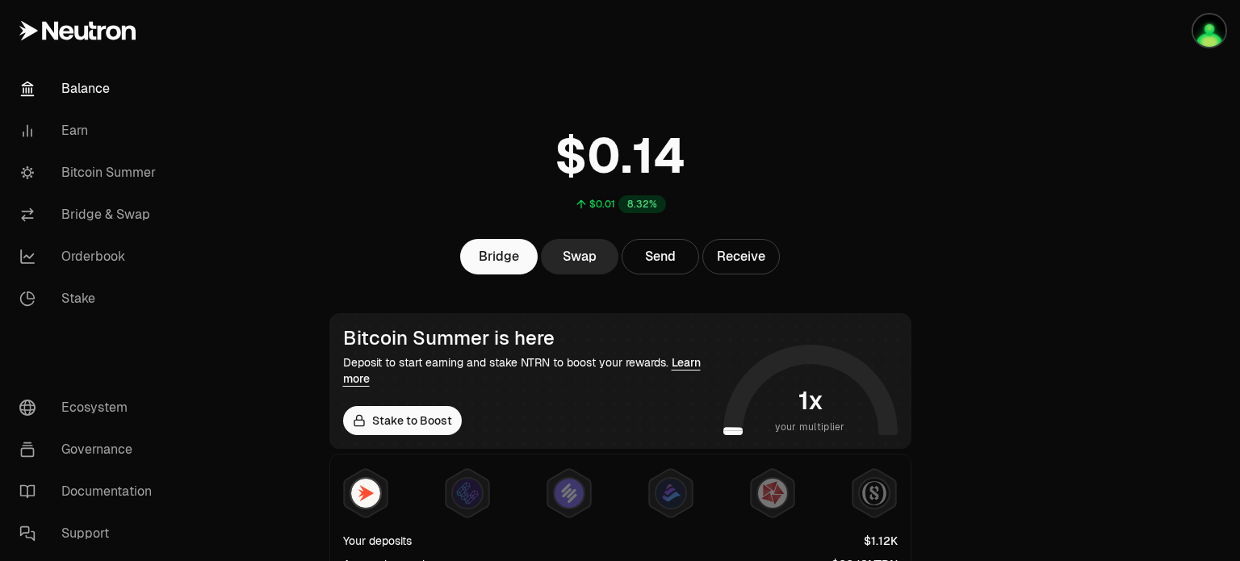
drag, startPoint x: 94, startPoint y: 260, endPoint x: 224, endPoint y: 240, distance: 132.2
click at [94, 260] on link "Orderbook" at bounding box center [90, 257] width 168 height 42
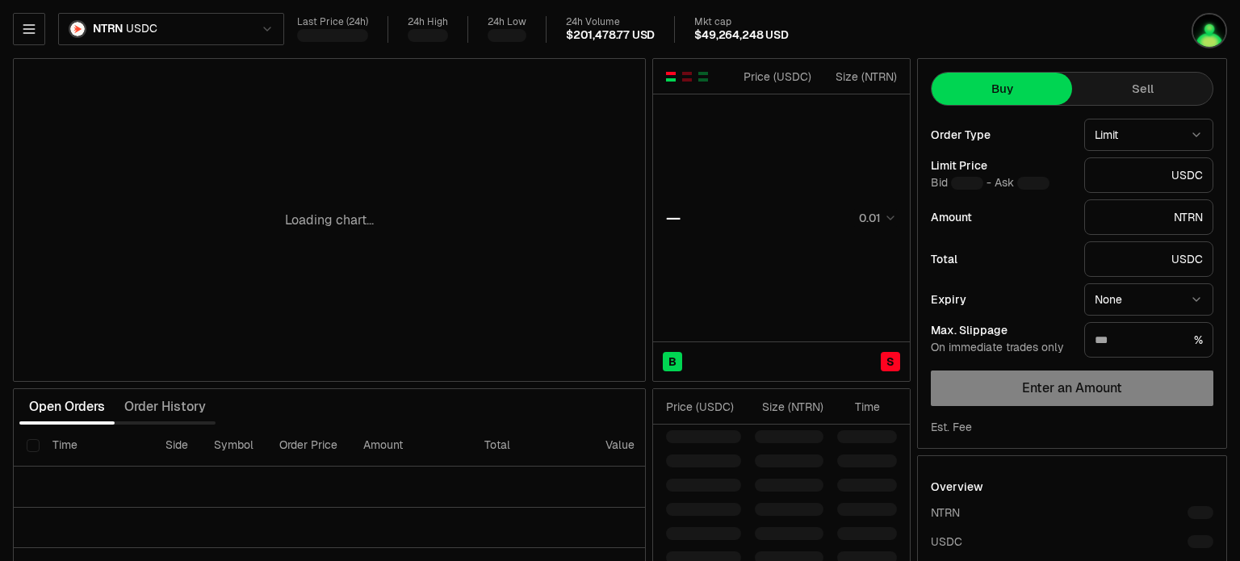
type input "********"
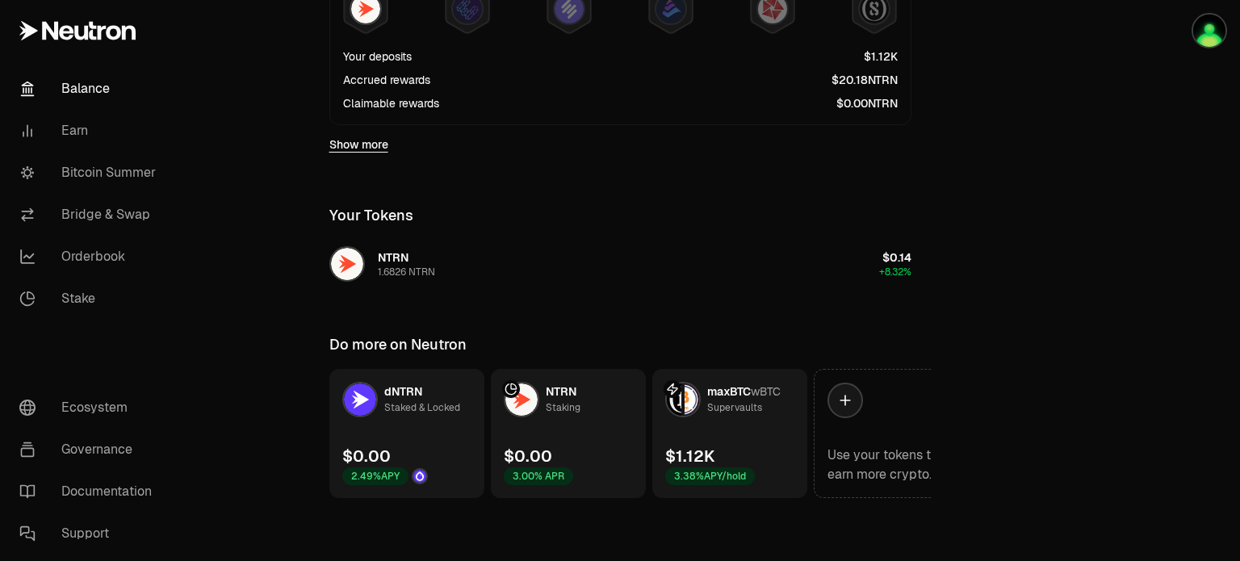
scroll to position [484, 0]
click at [1202, 31] on img "button" at bounding box center [1209, 31] width 32 height 32
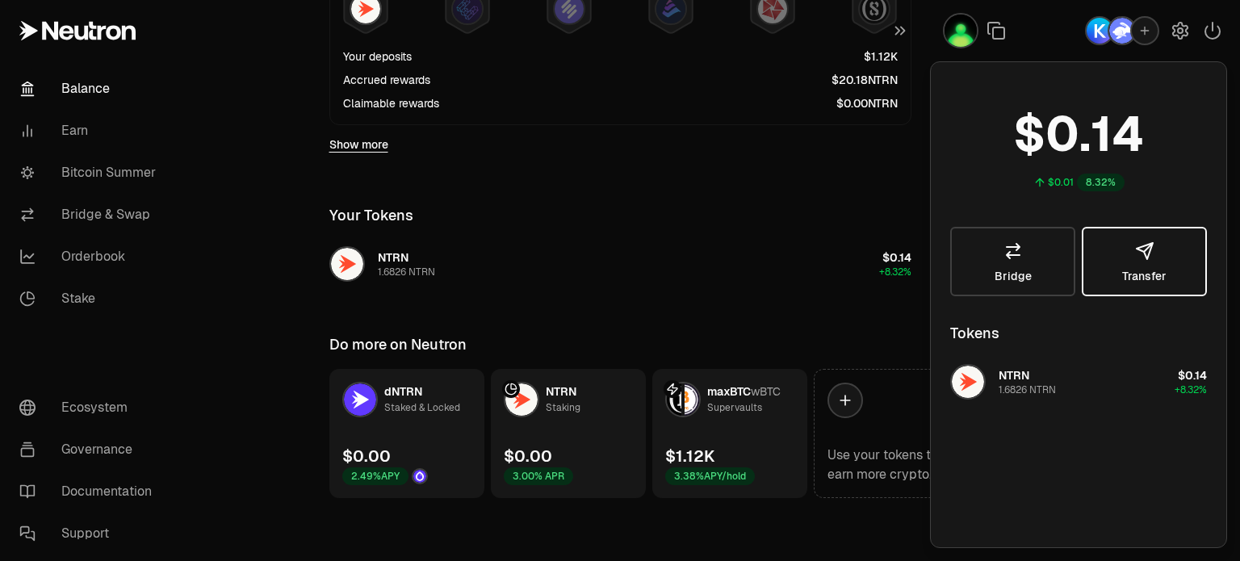
click at [1194, 260] on button "Transfer" at bounding box center [1143, 261] width 125 height 69
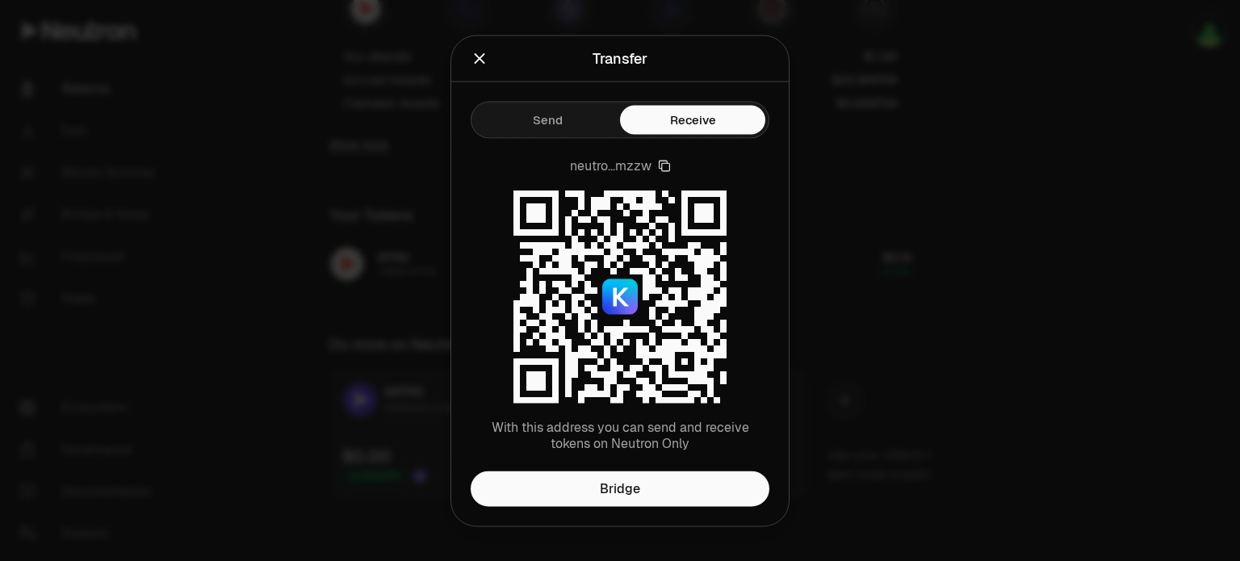
click at [480, 65] on icon "Close" at bounding box center [479, 58] width 18 height 18
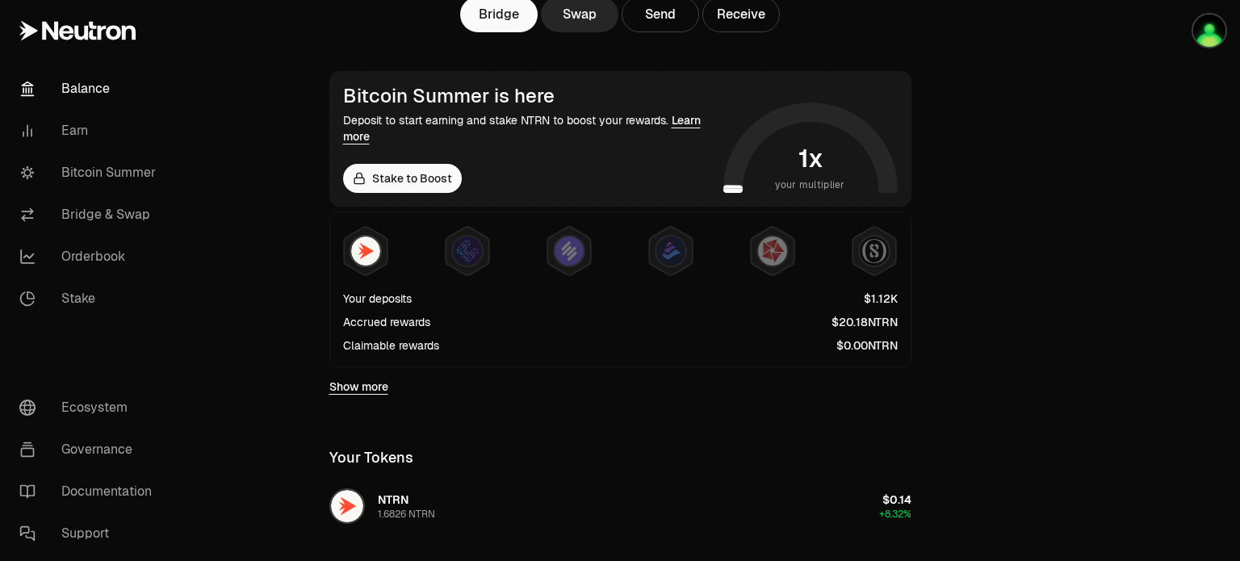
scroll to position [323, 0]
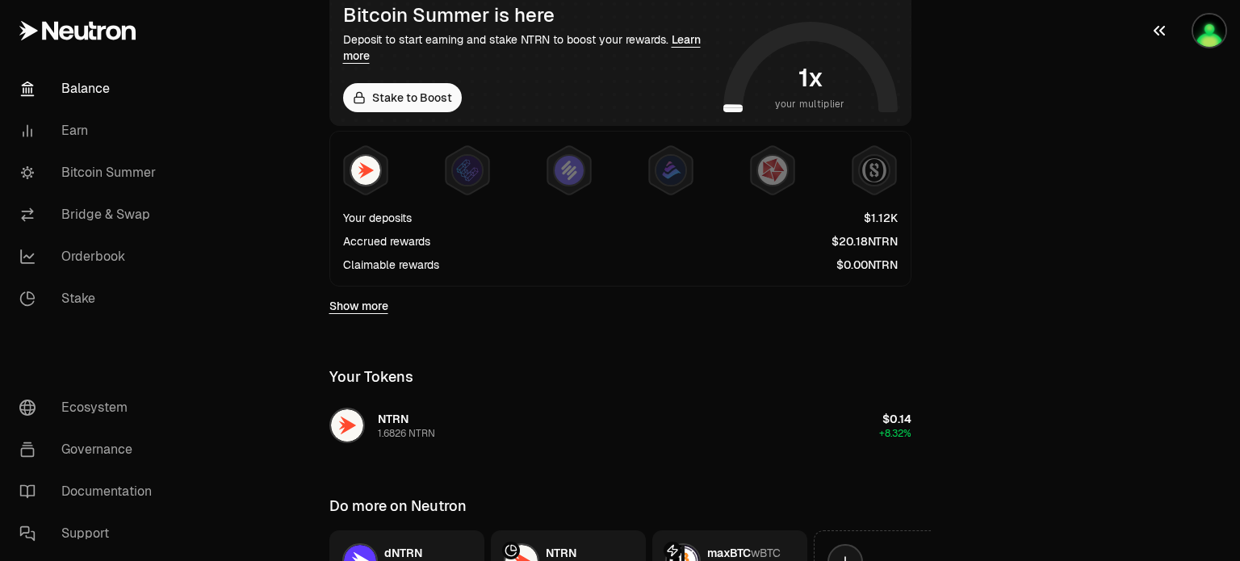
click at [1207, 35] on img "button" at bounding box center [1209, 31] width 32 height 32
